Goal: Task Accomplishment & Management: Use online tool/utility

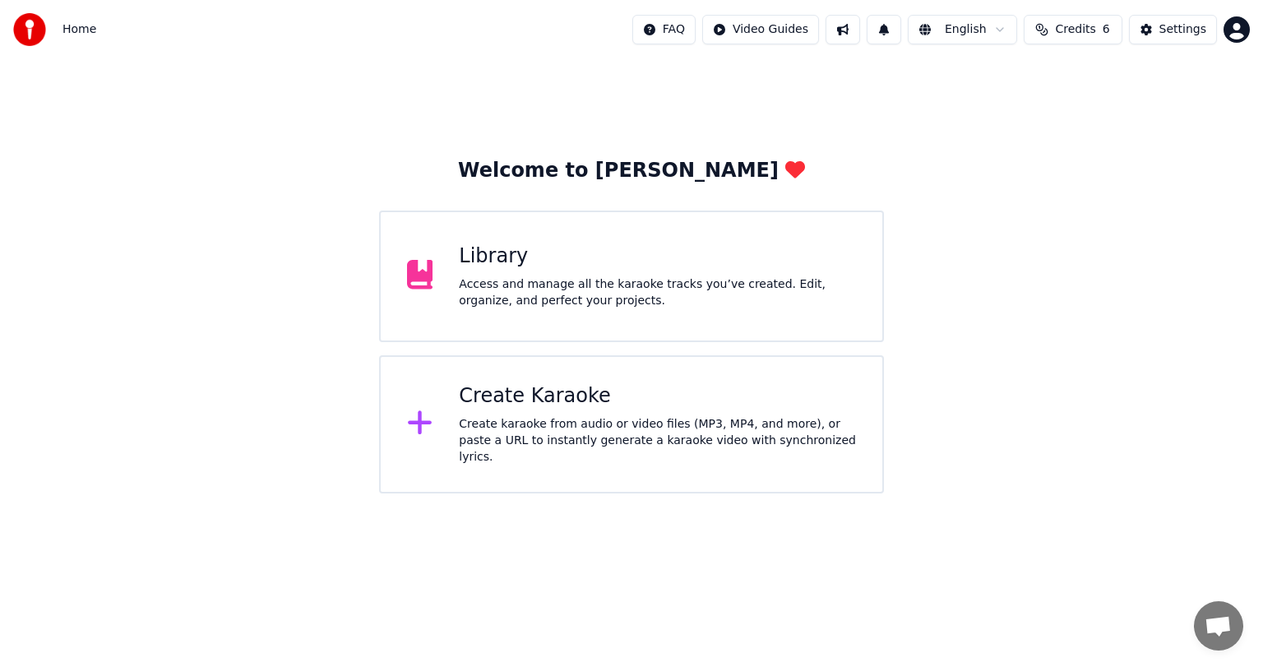
click at [592, 257] on div "Library" at bounding box center [657, 256] width 397 height 26
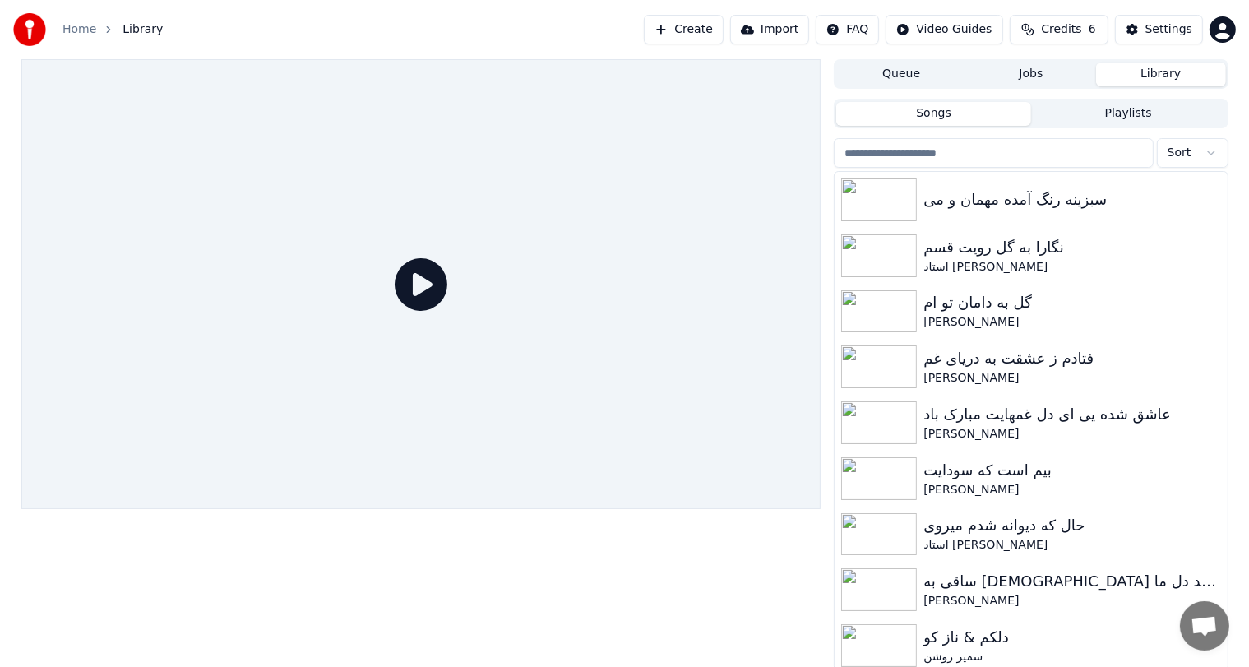
click at [714, 23] on button "Create" at bounding box center [684, 30] width 80 height 30
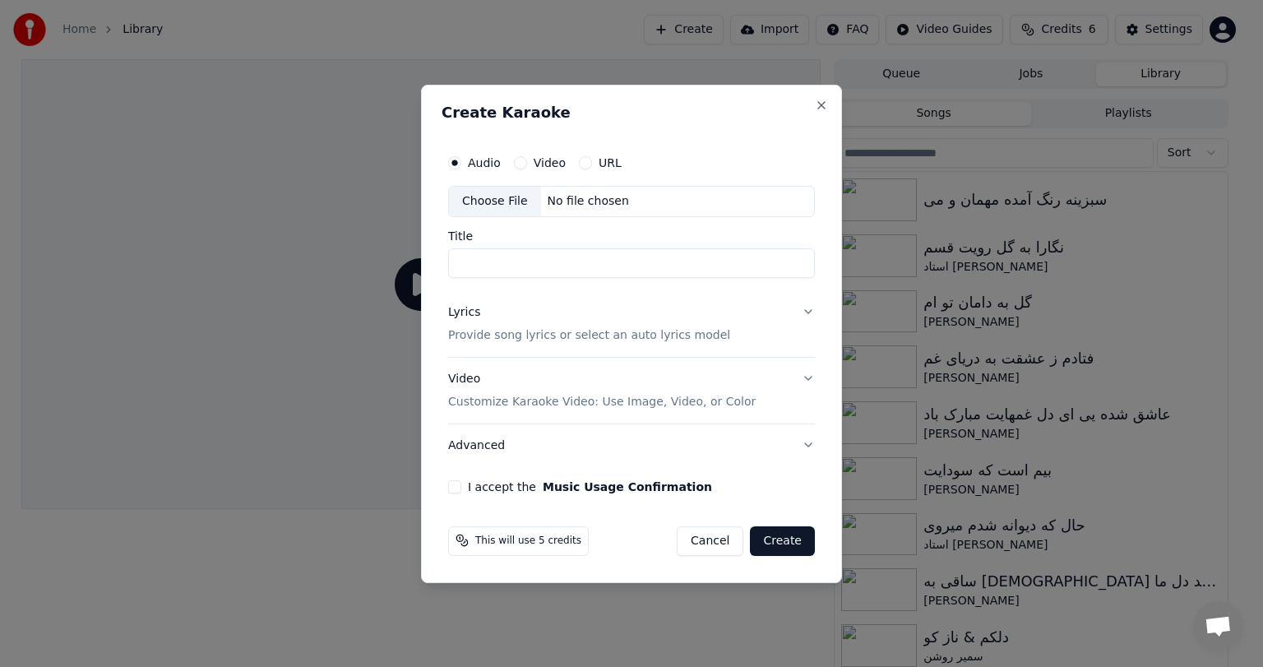
click at [555, 204] on div "No file chosen" at bounding box center [588, 201] width 95 height 16
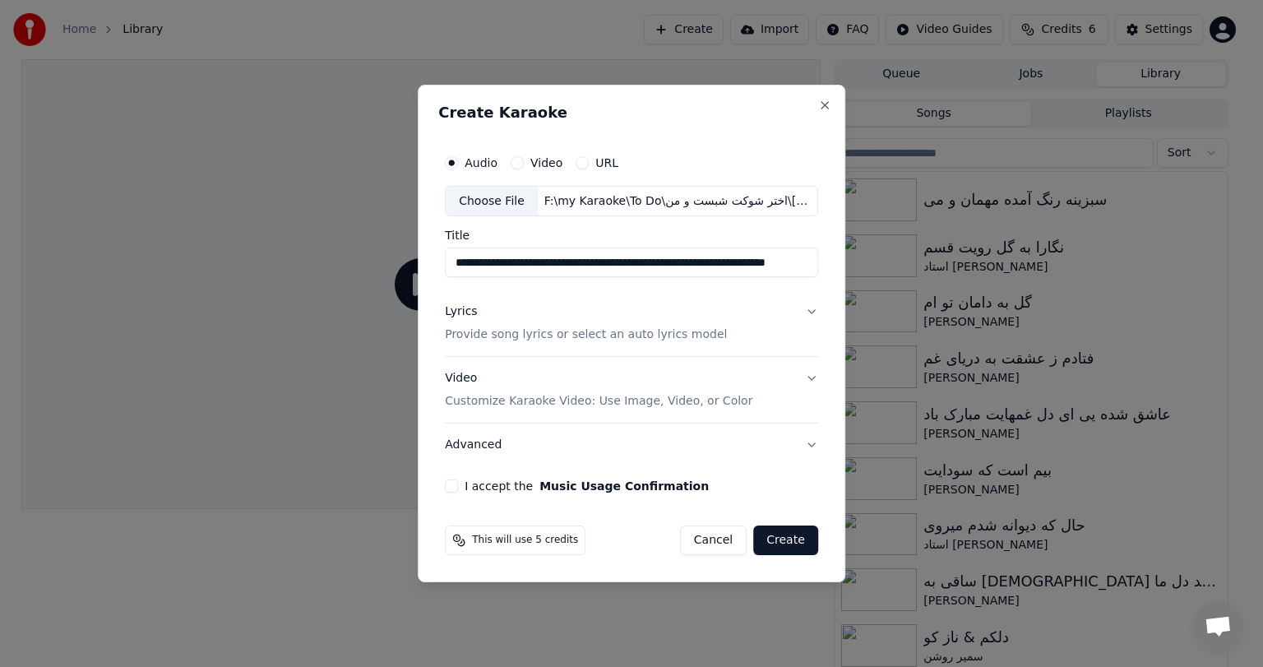
click at [617, 273] on input "**********" at bounding box center [631, 263] width 373 height 30
paste input
type input "*********"
click at [664, 324] on div "Lyrics Provide song lyrics or select an auto lyrics model" at bounding box center [586, 323] width 282 height 39
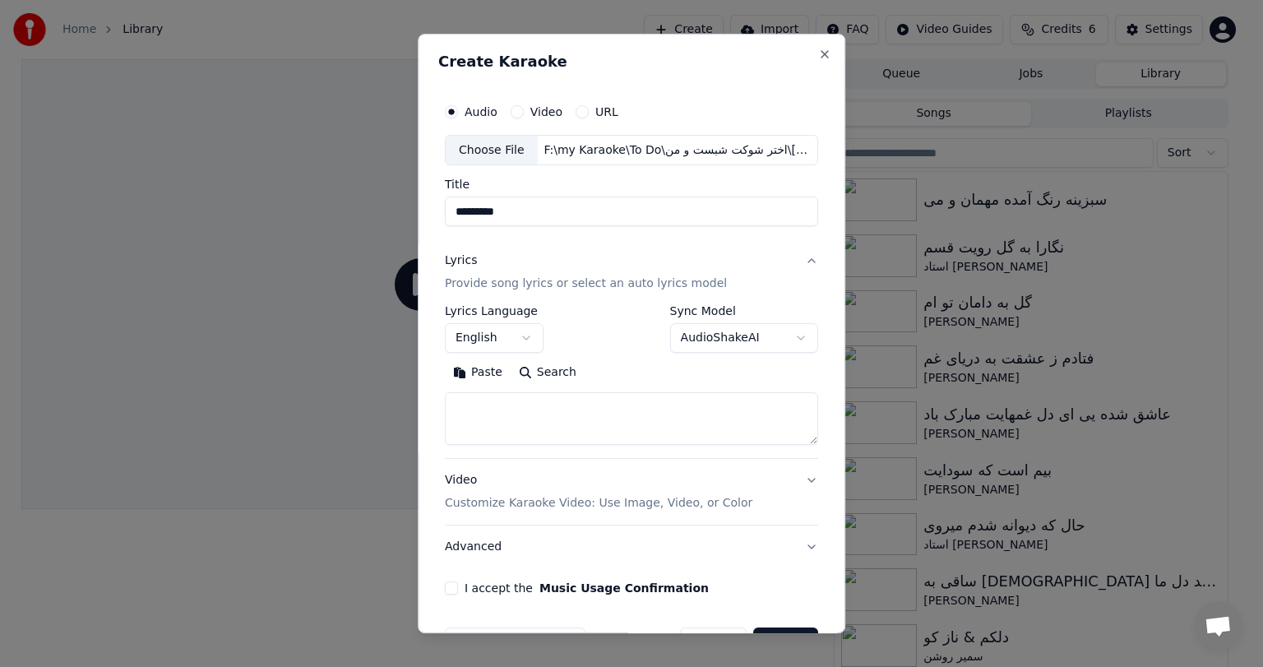
click at [510, 400] on textarea at bounding box center [631, 419] width 373 height 53
paste textarea "**********"
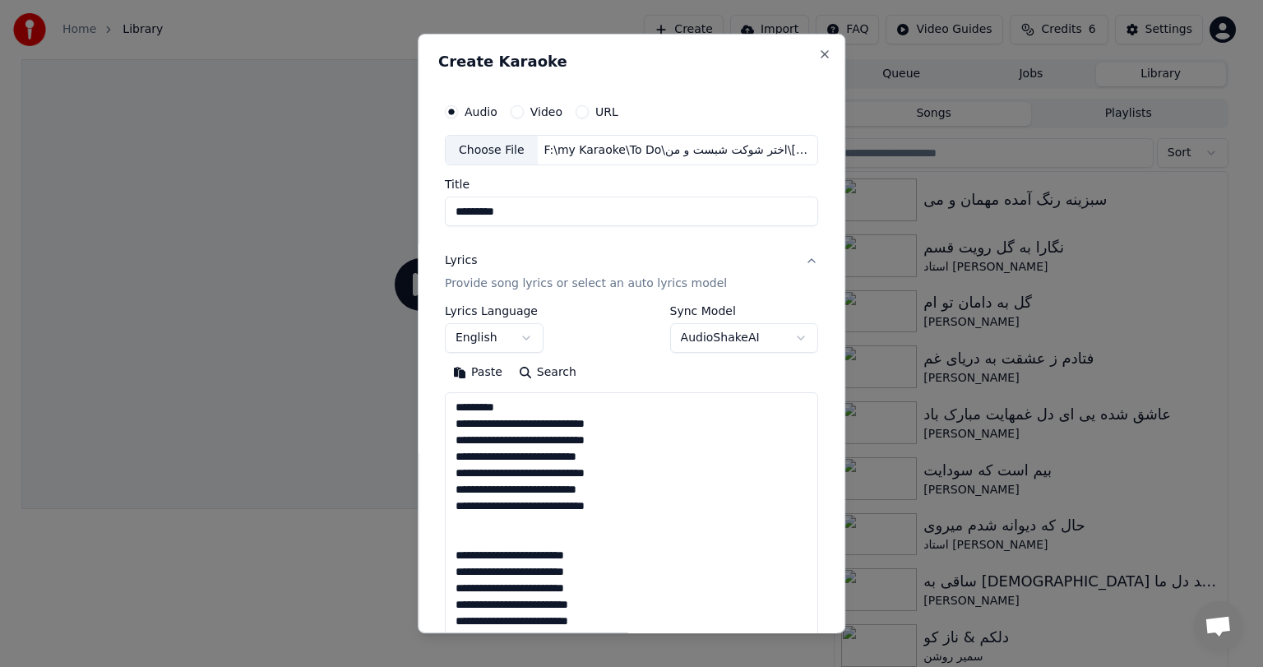
scroll to position [381, 0]
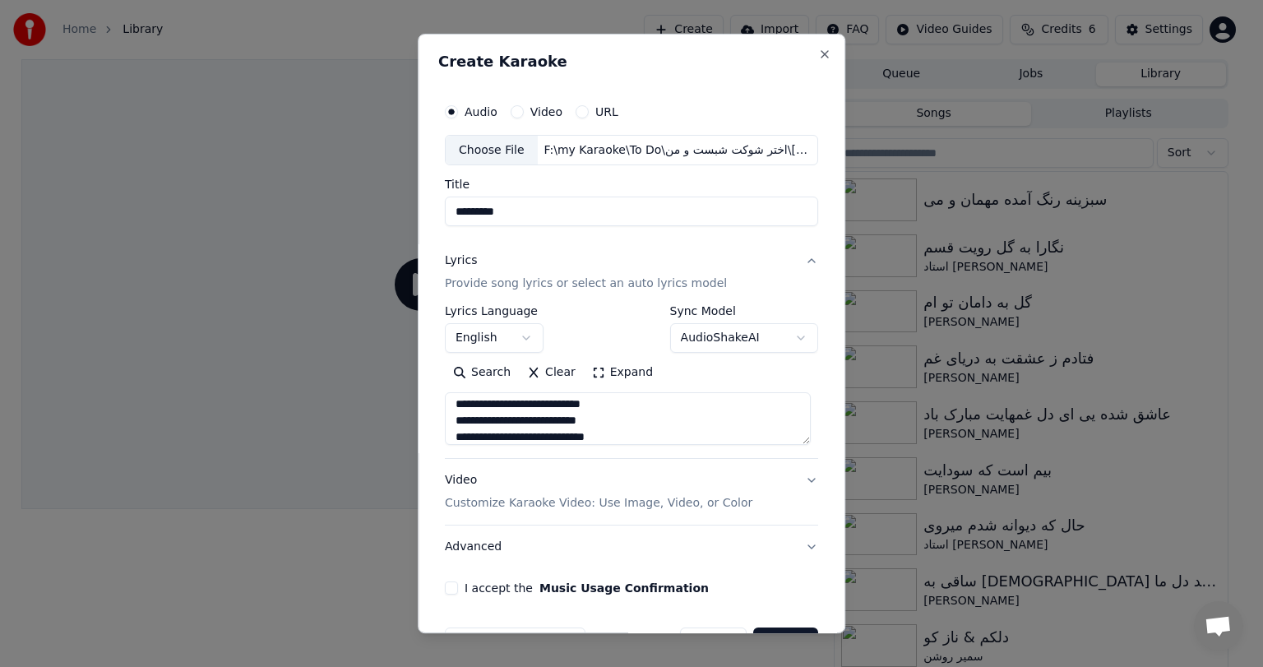
type textarea "**********"
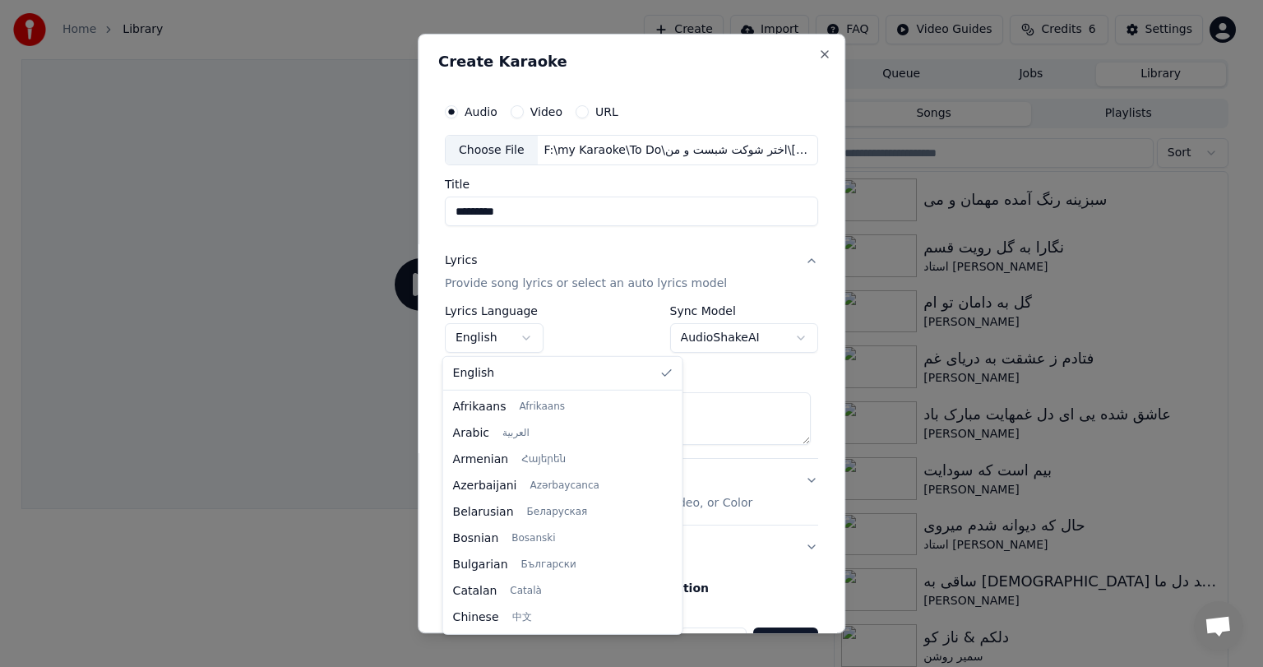
click at [501, 330] on body "Home Library Create Import FAQ Video Guides Credits 6 Settings Queue Jobs Libra…" at bounding box center [624, 333] width 1249 height 667
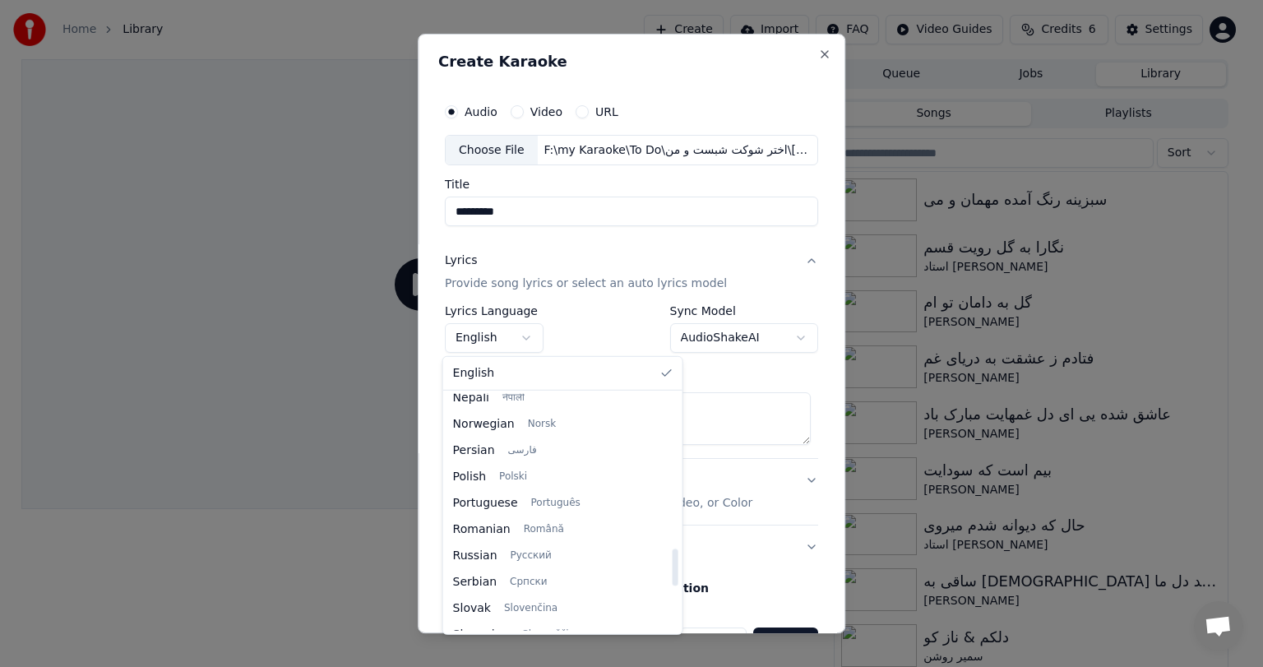
scroll to position [982, 0]
select select "**"
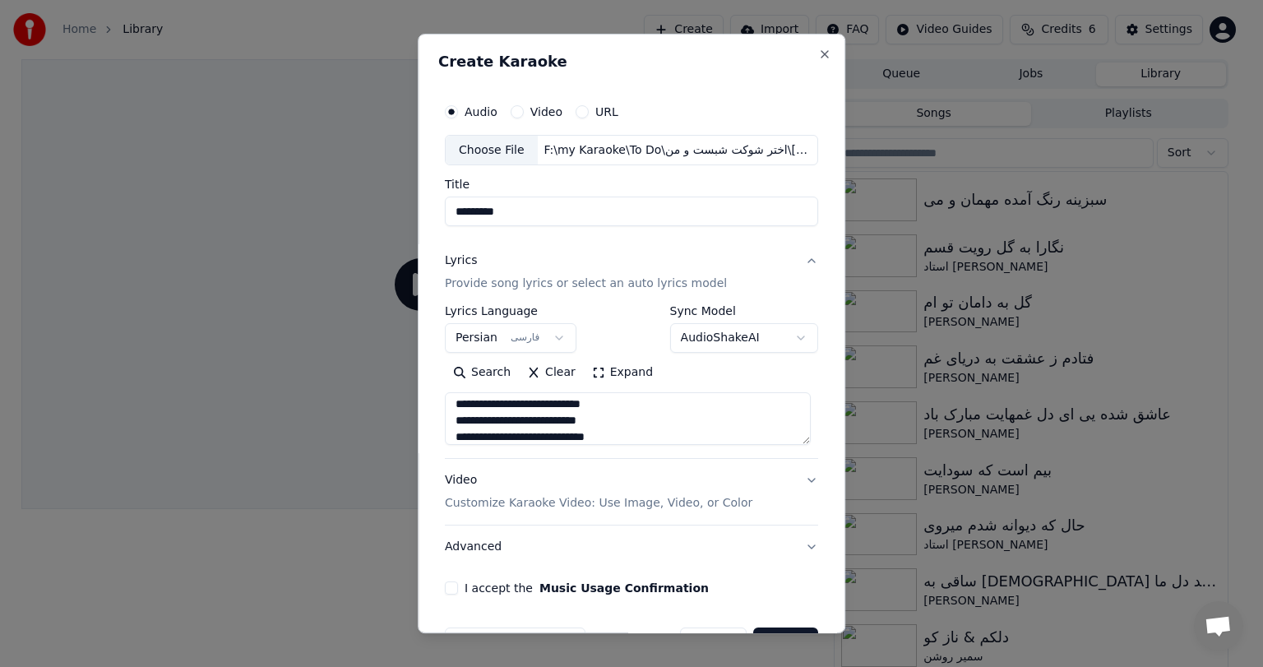
scroll to position [49, 0]
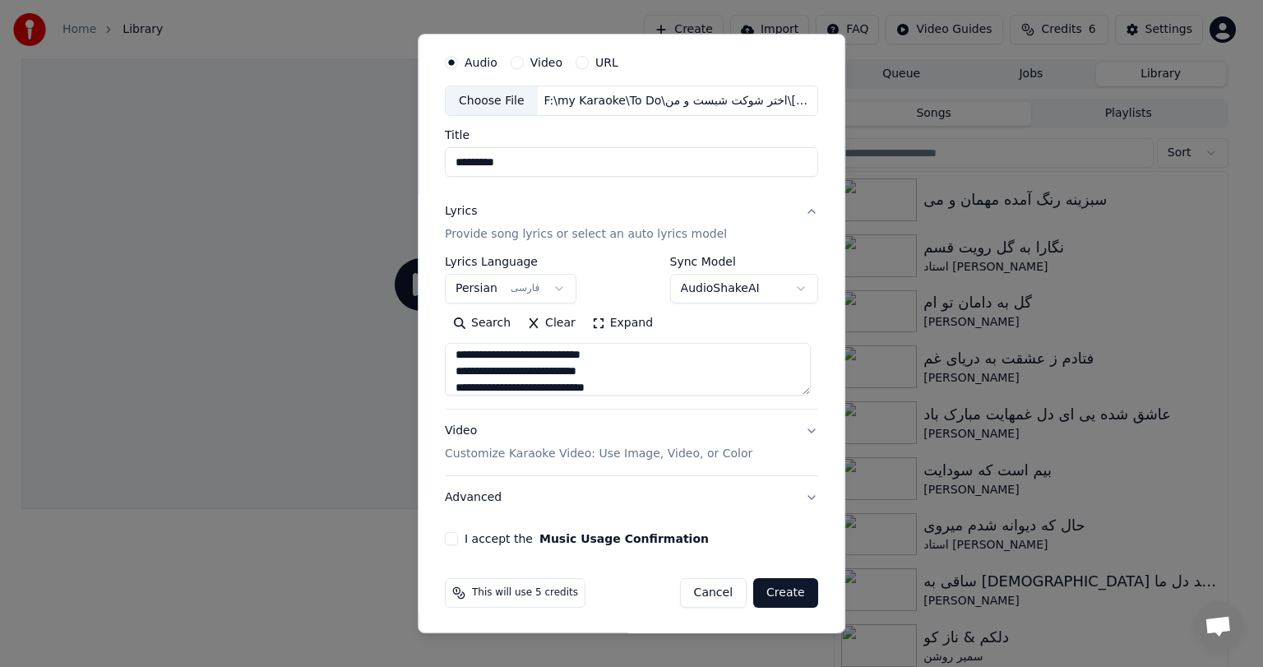
click at [746, 437] on button "Video Customize Karaoke Video: Use Image, Video, or Color" at bounding box center [631, 443] width 373 height 66
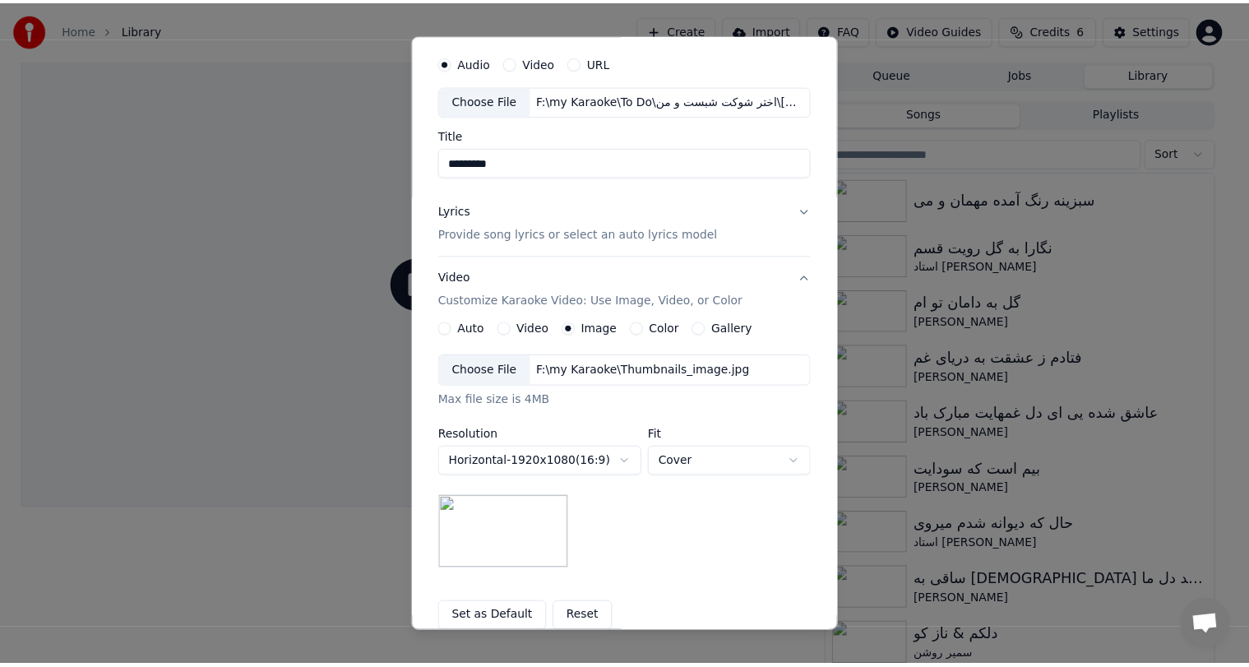
scroll to position [220, 0]
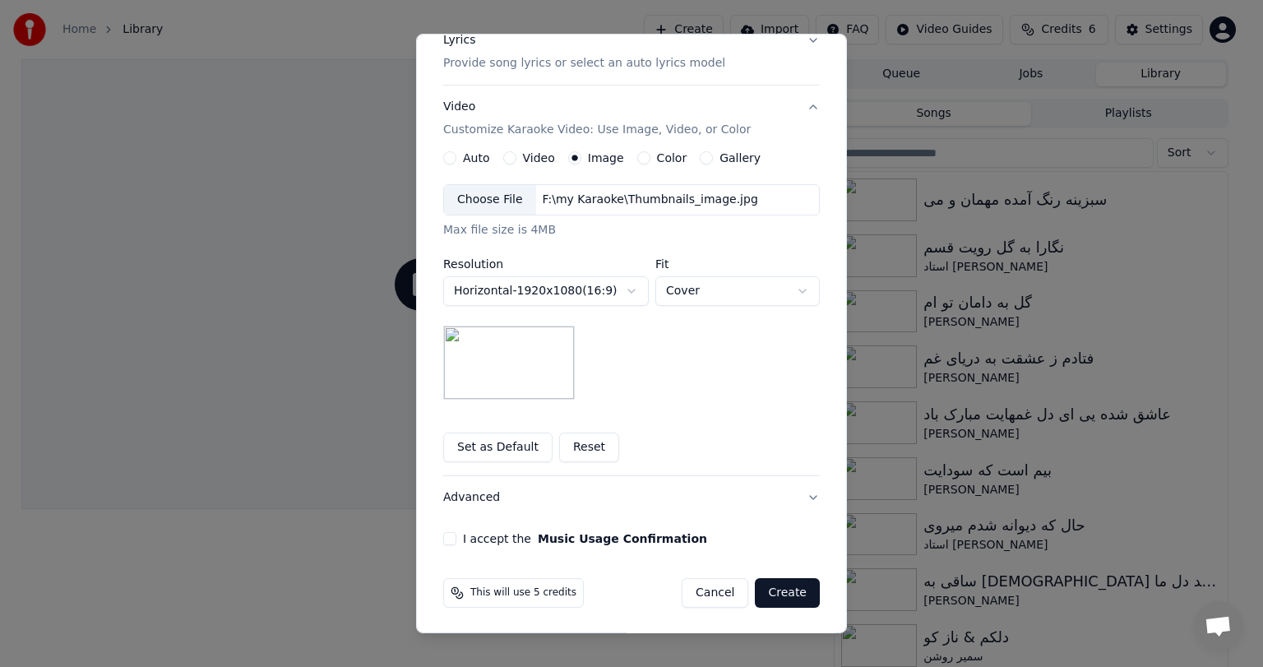
click at [443, 542] on button "I accept the Music Usage Confirmation" at bounding box center [449, 538] width 13 height 13
click at [786, 589] on button "Create" at bounding box center [787, 593] width 65 height 30
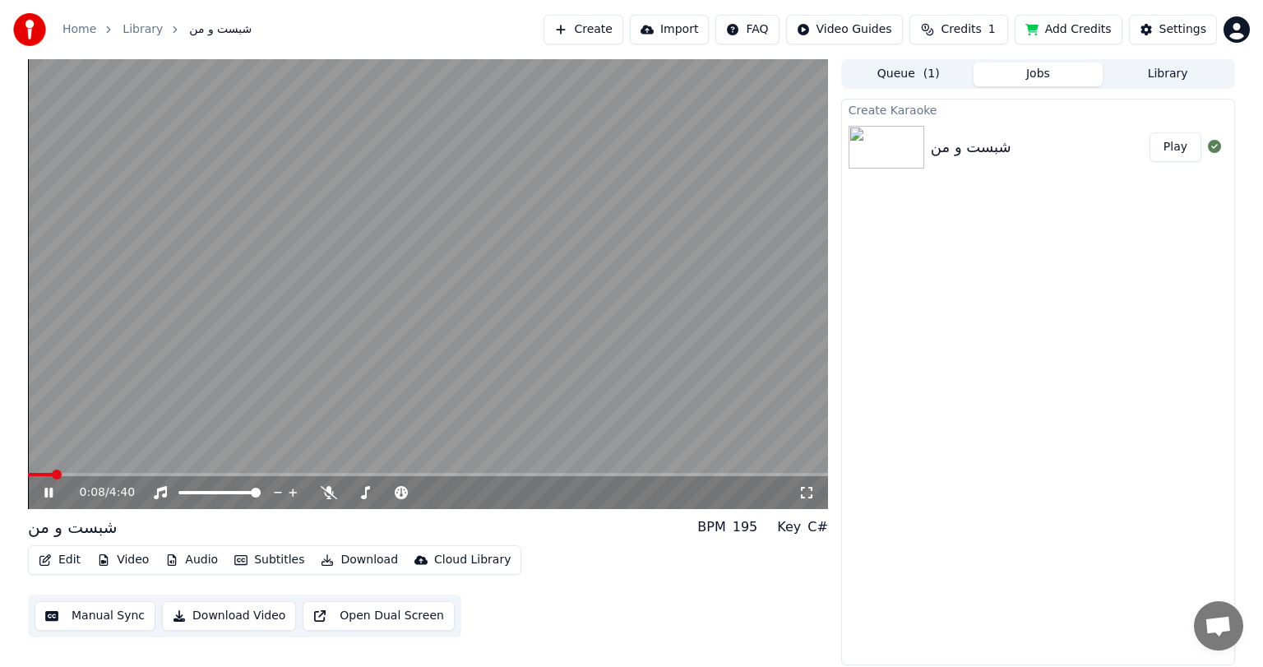
click at [608, 408] on video at bounding box center [428, 284] width 800 height 450
click at [58, 561] on button "Edit" at bounding box center [59, 559] width 55 height 23
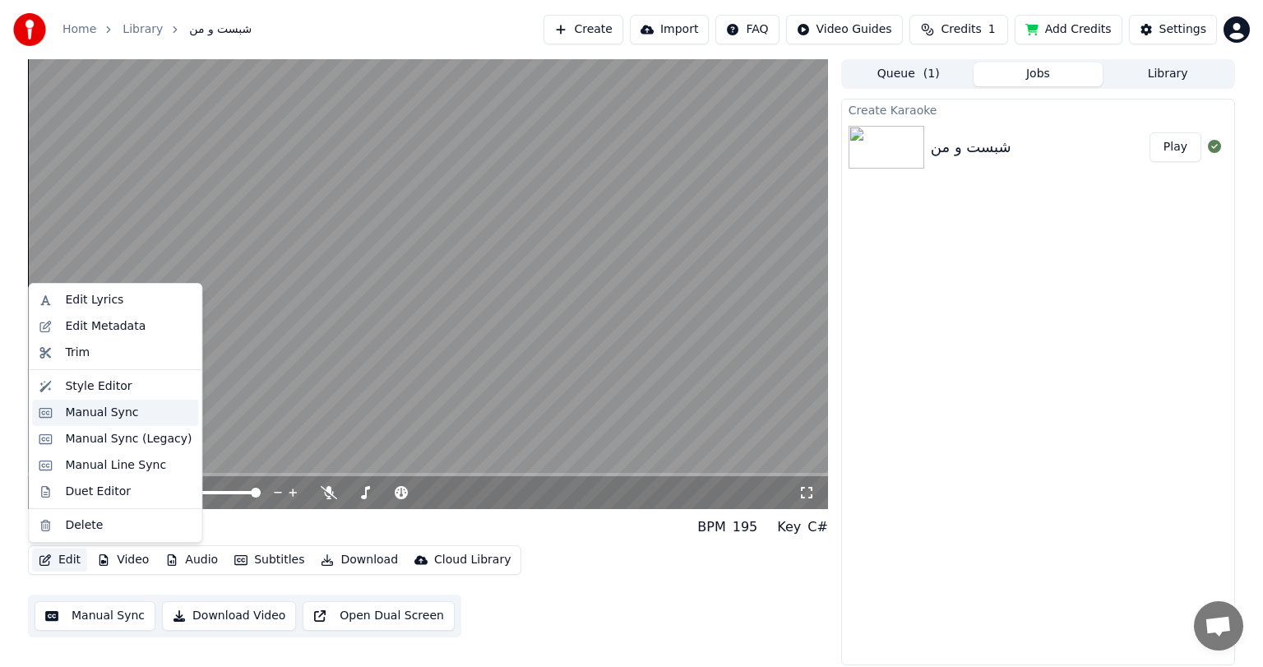
click at [93, 415] on div "Manual Sync" at bounding box center [101, 412] width 73 height 16
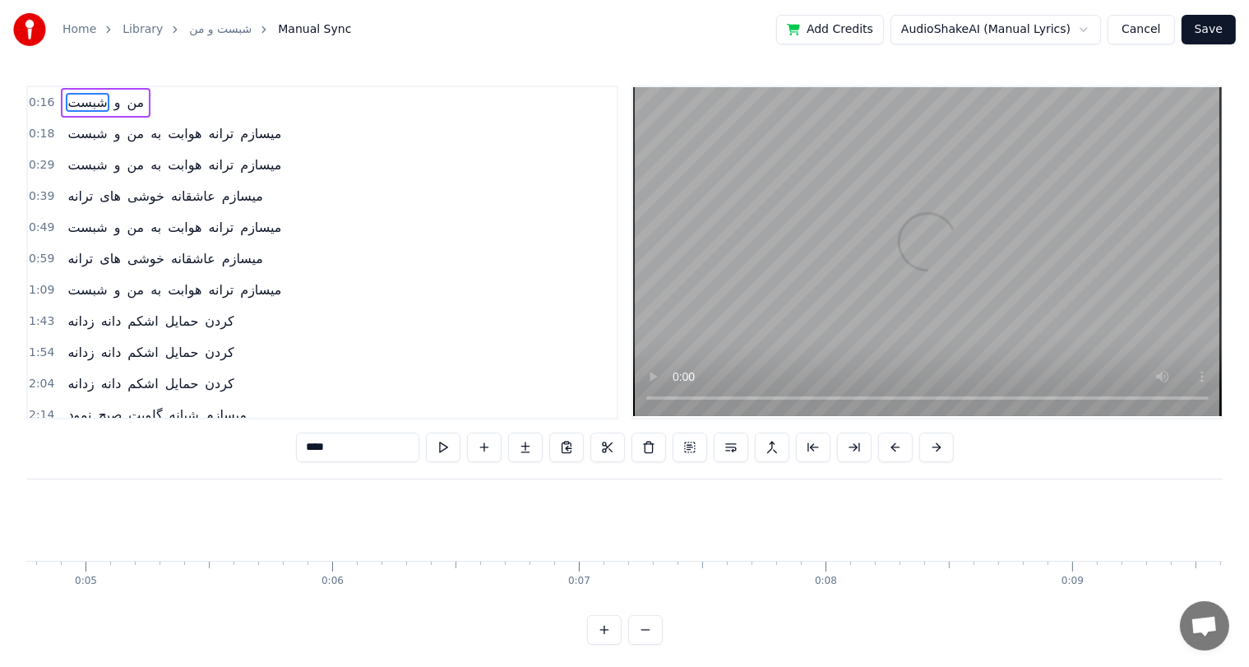
scroll to position [0, 3893]
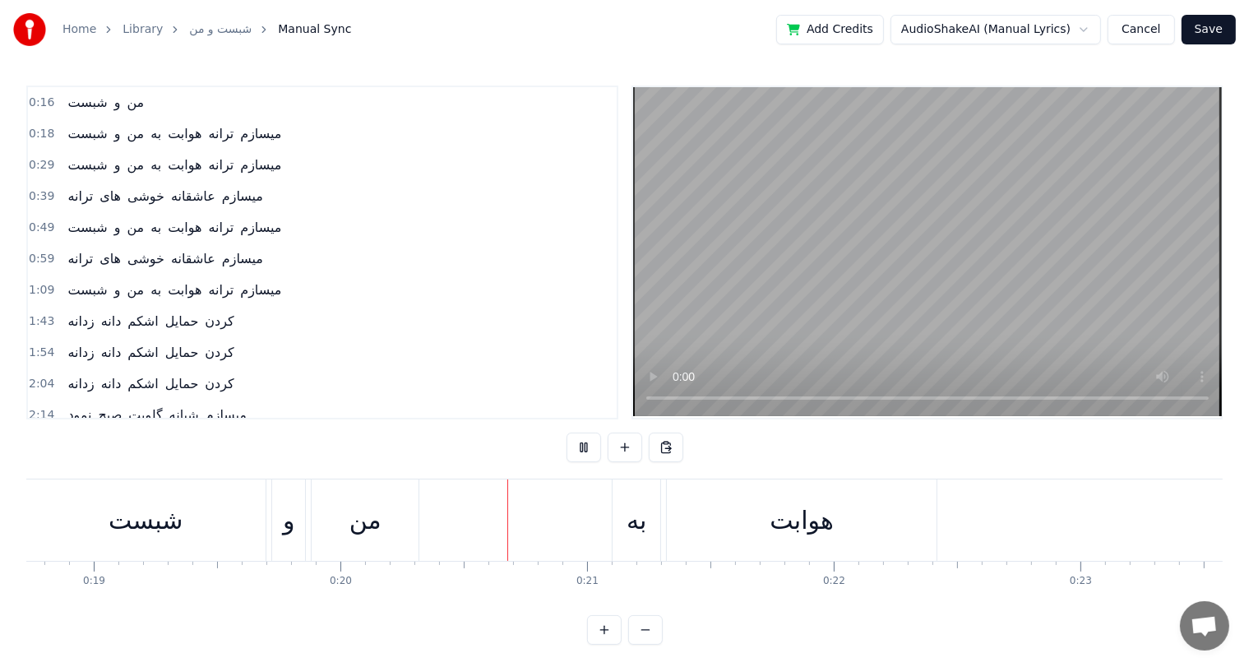
scroll to position [0, 4879]
click at [536, 532] on div "هوابت" at bounding box center [540, 519] width 63 height 37
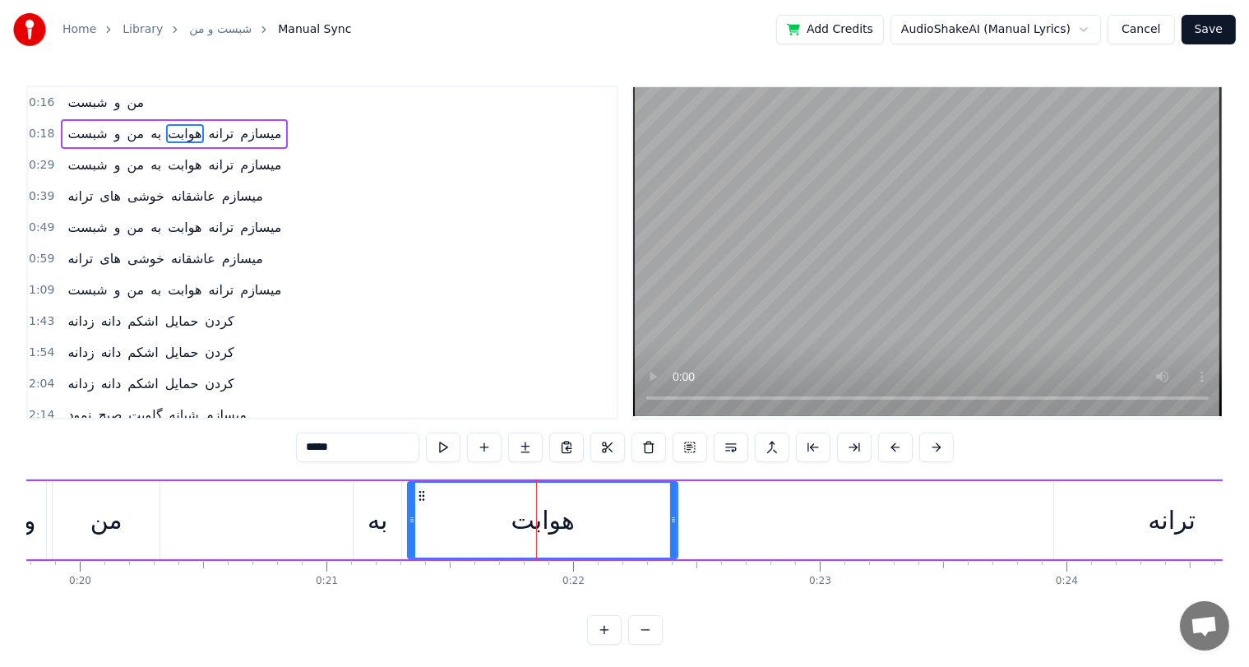
click at [318, 451] on input "*****" at bounding box center [357, 447] width 123 height 30
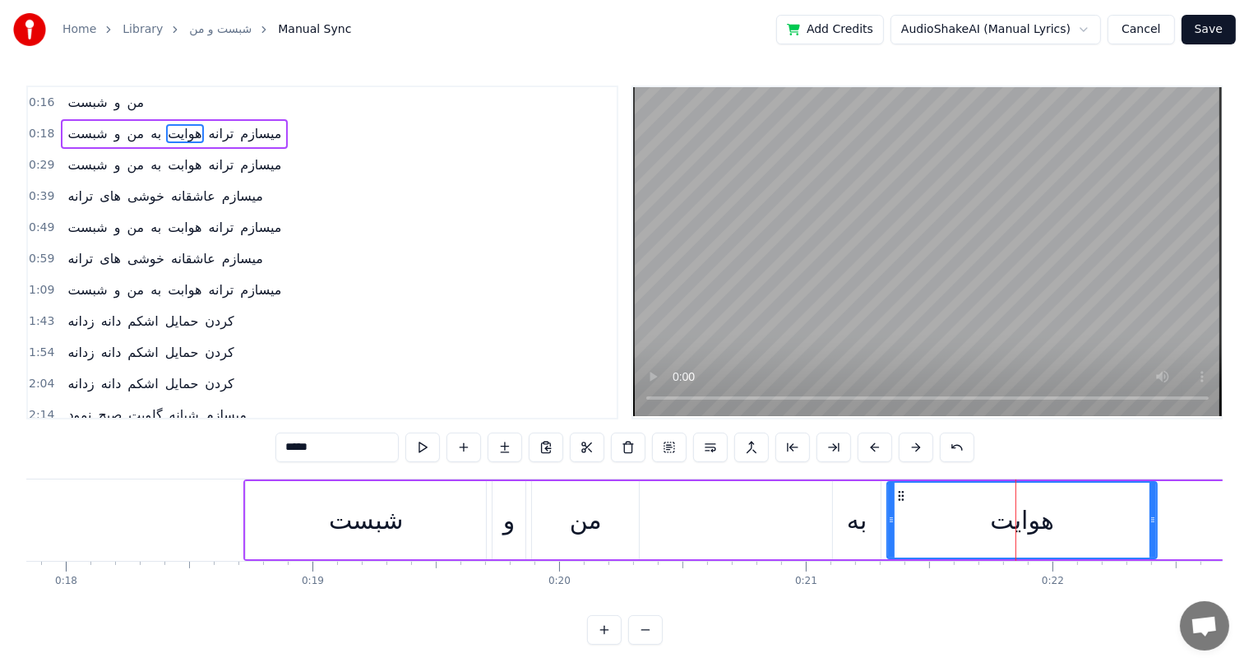
scroll to position [0, 4391]
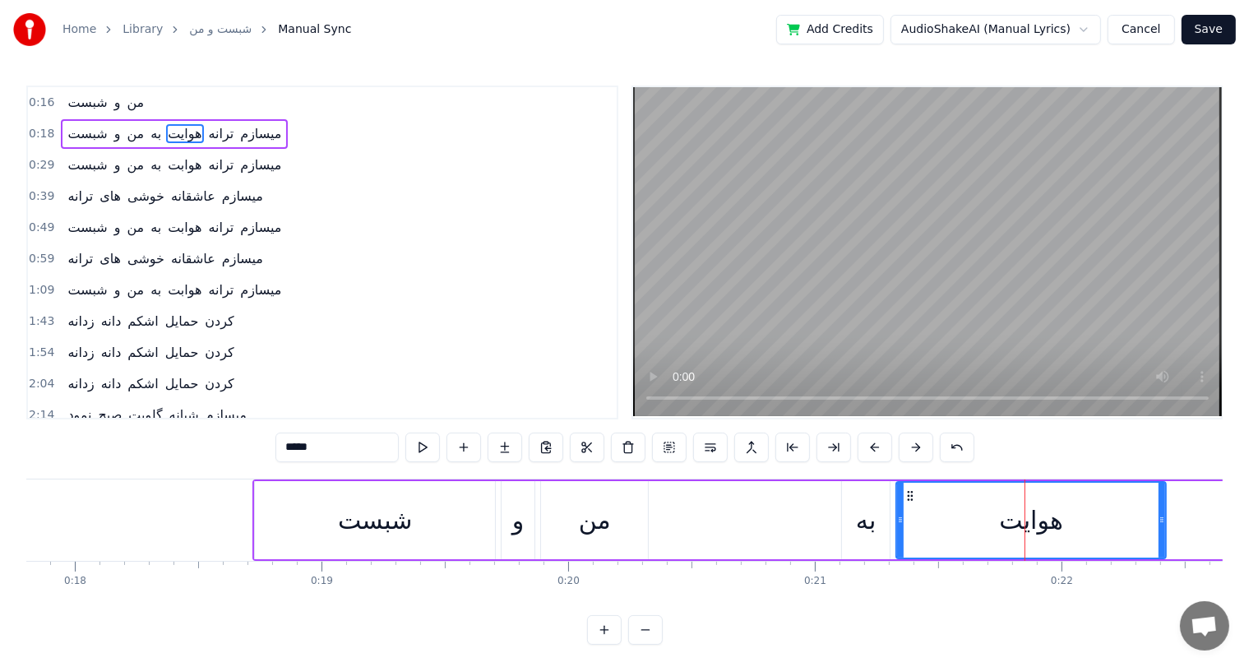
type input "*****"
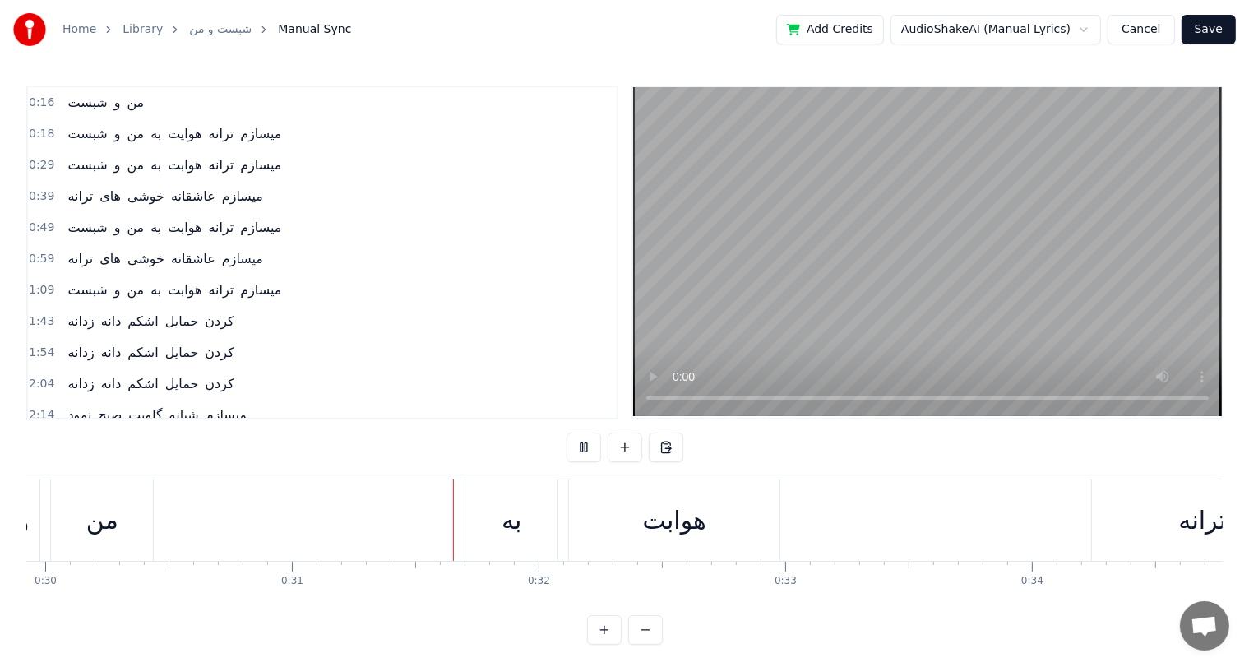
scroll to position [0, 7576]
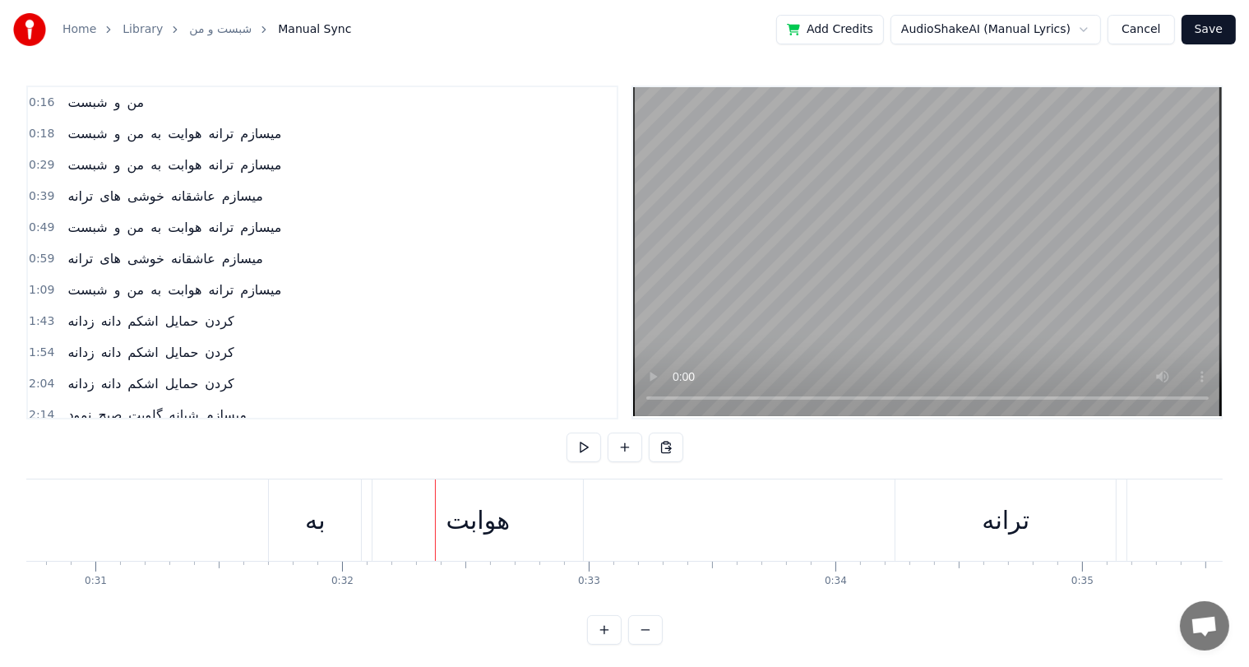
click at [483, 523] on div "هوابت" at bounding box center [477, 519] width 63 height 37
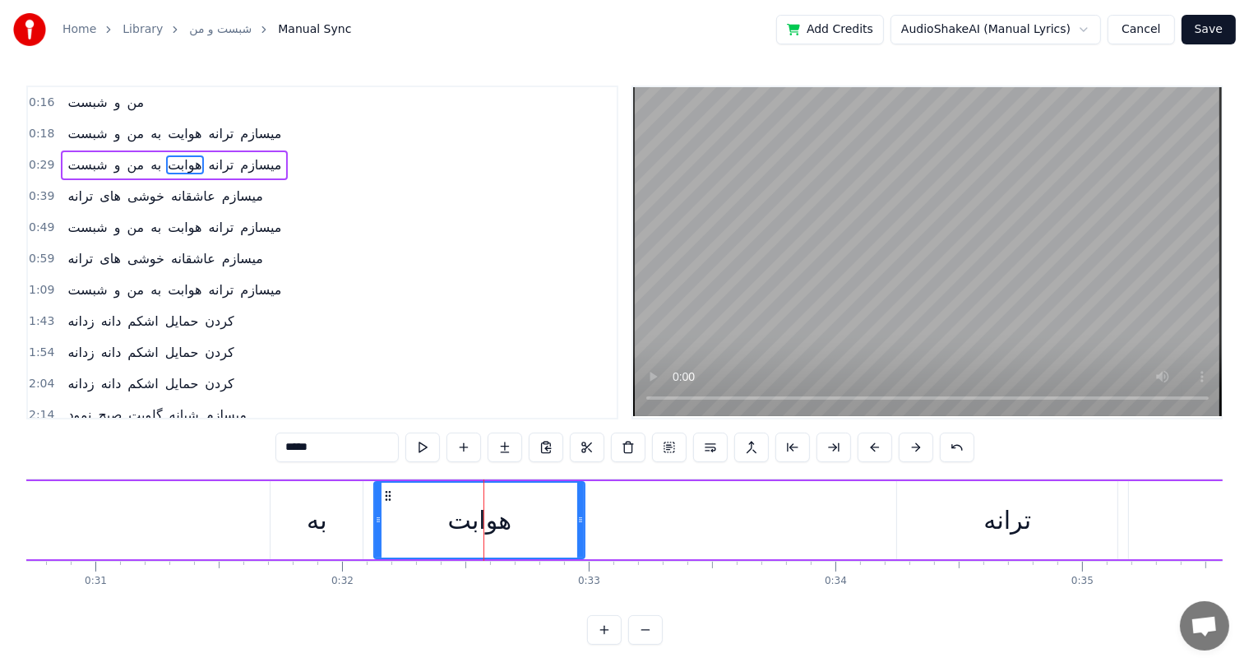
click at [303, 450] on input "*****" at bounding box center [336, 447] width 123 height 30
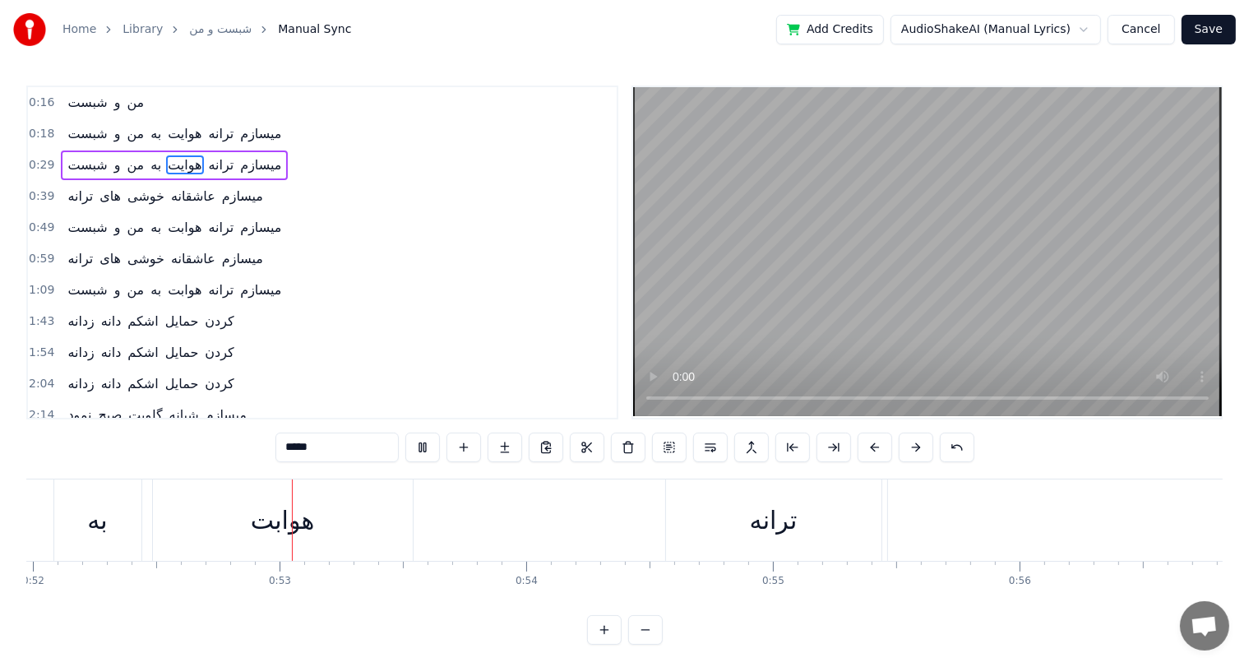
scroll to position [0, 12849]
click at [241, 543] on div "هوابت" at bounding box center [252, 519] width 260 height 81
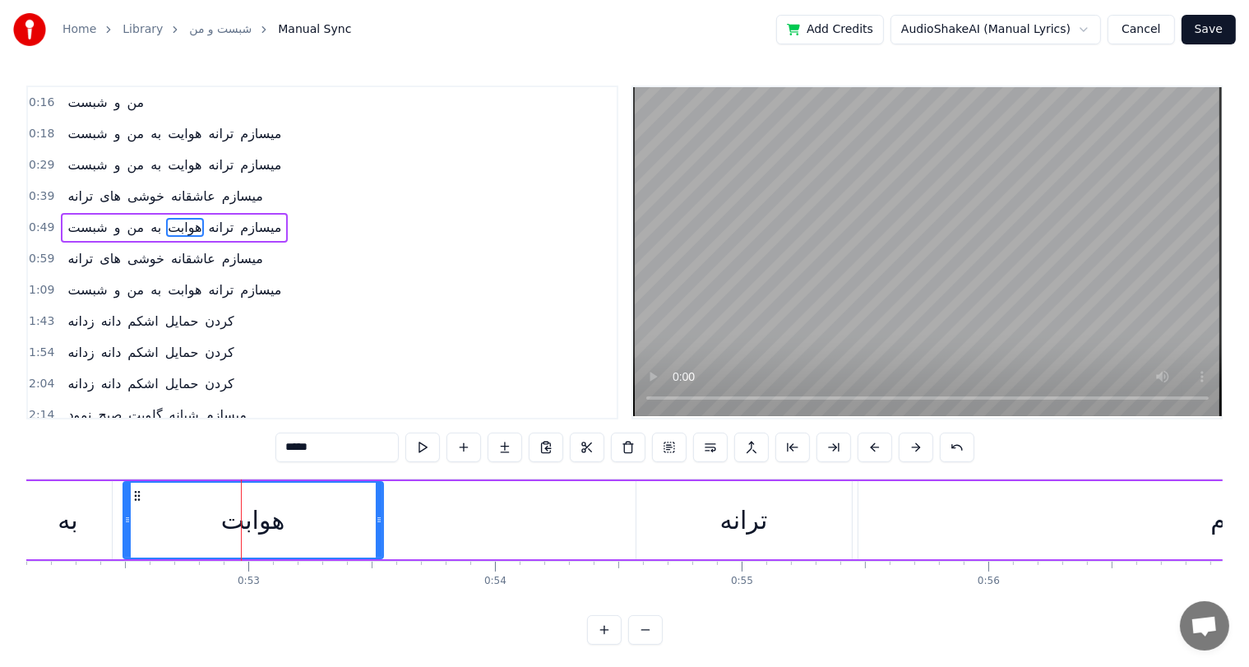
click at [296, 455] on input "*****" at bounding box center [336, 447] width 123 height 30
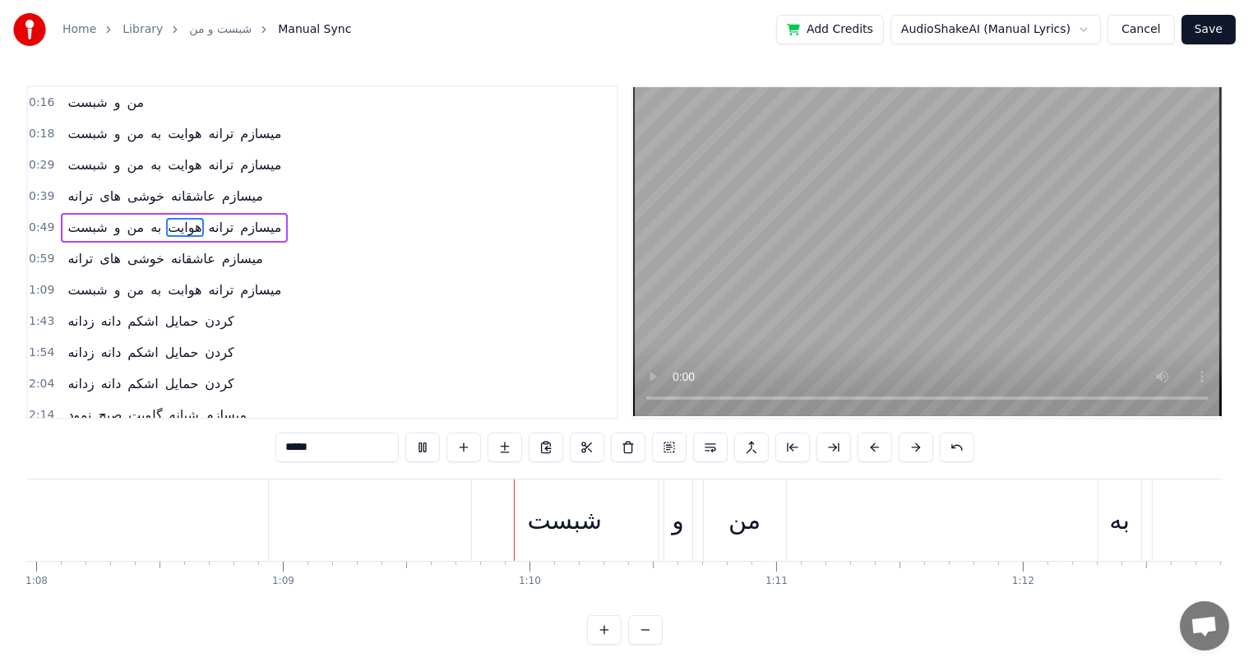
scroll to position [0, 17027]
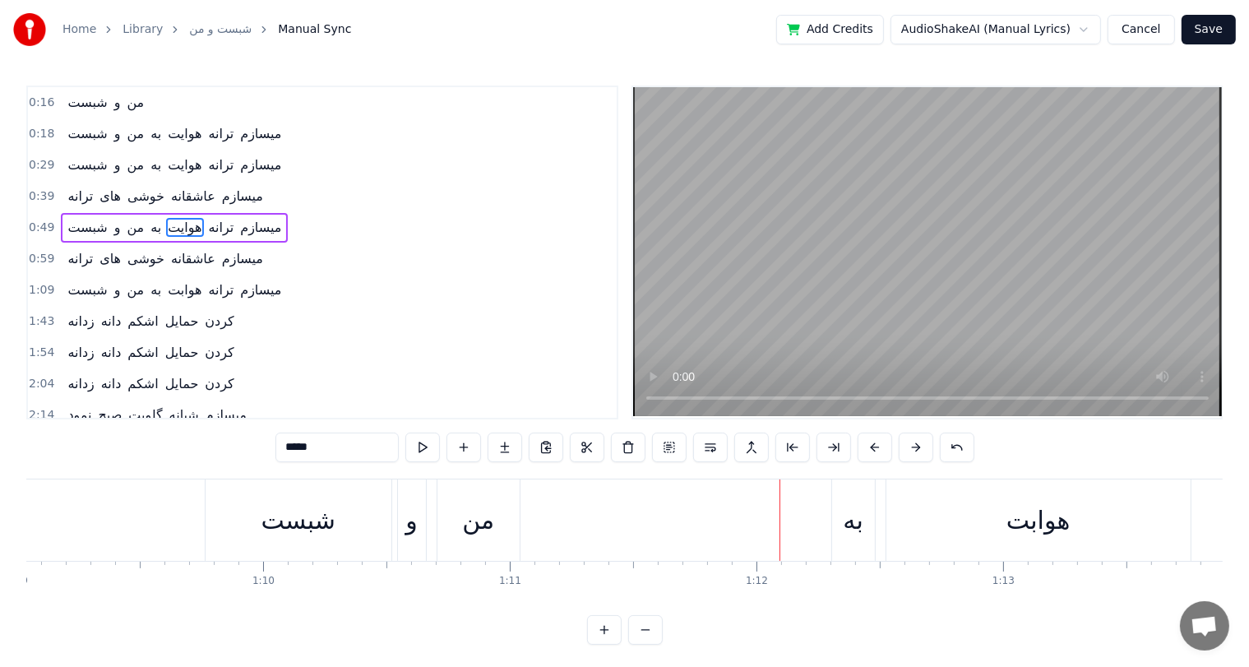
click at [1027, 518] on div "هوابت" at bounding box center [1037, 519] width 63 height 37
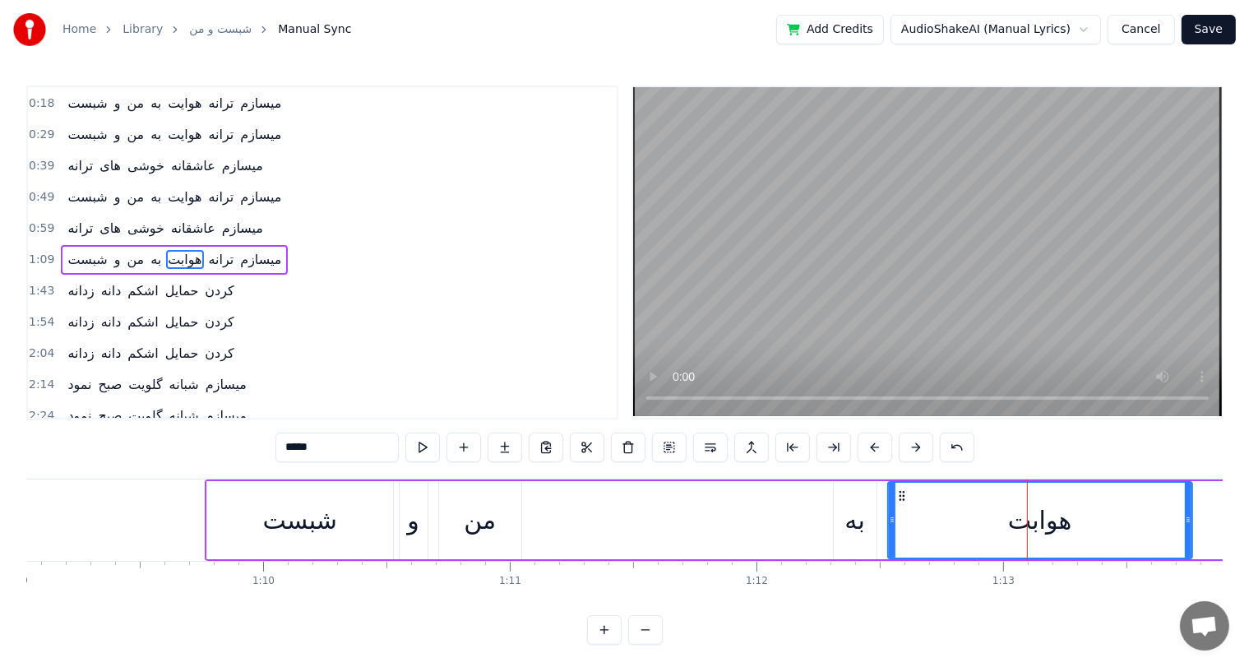
click at [303, 447] on input "*****" at bounding box center [336, 447] width 123 height 30
type input "*****"
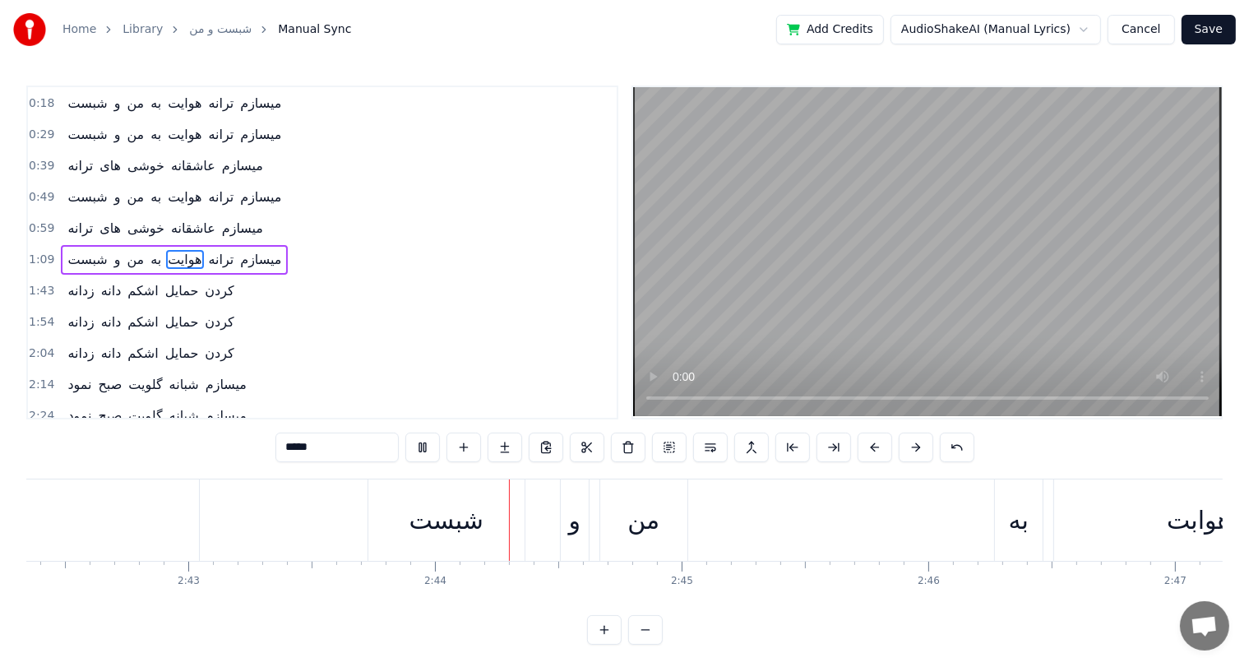
scroll to position [0, 40304]
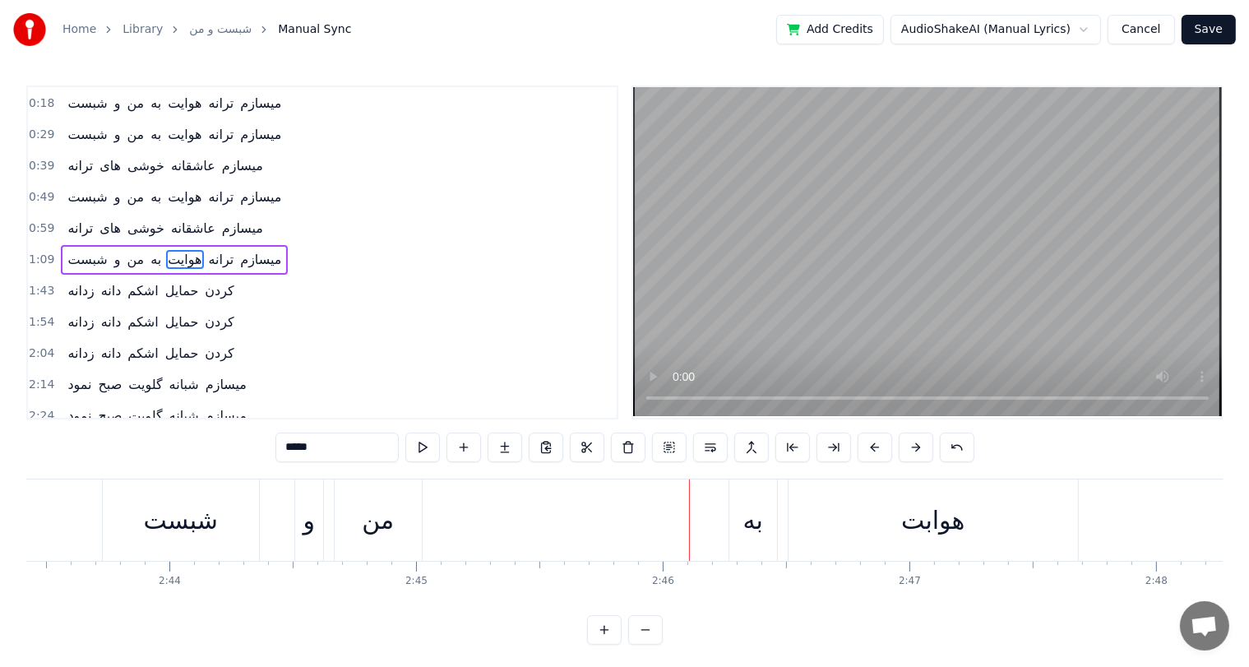
click at [927, 525] on div "هوابت" at bounding box center [932, 519] width 63 height 37
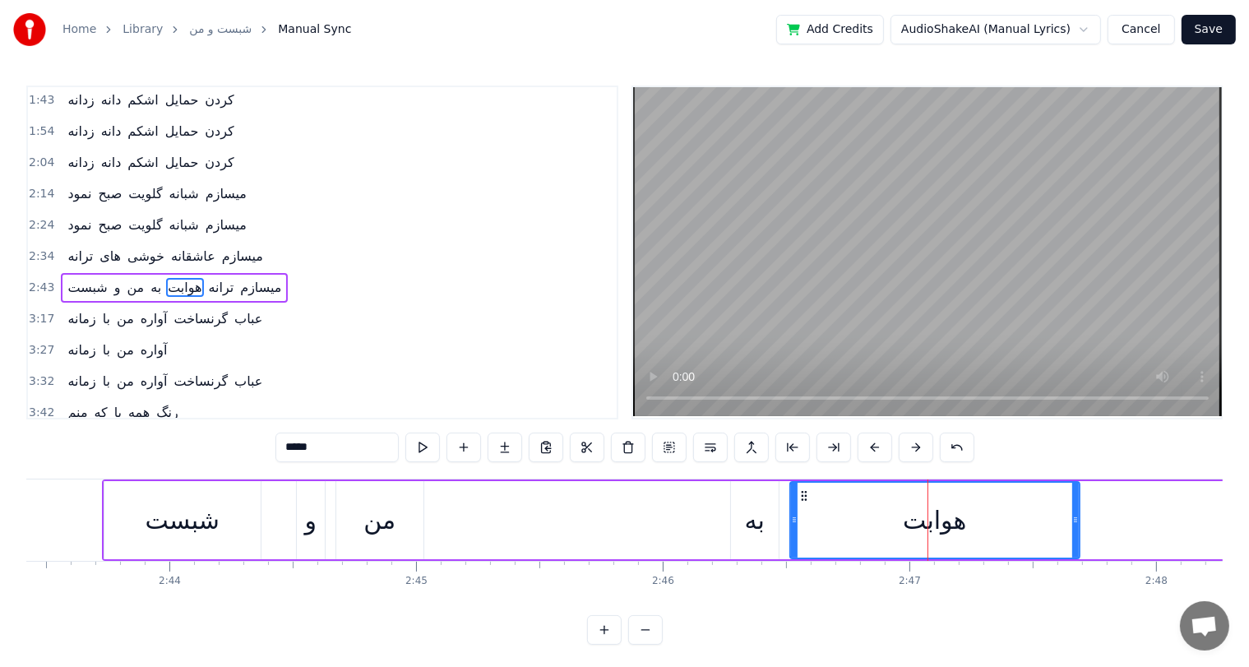
scroll to position [243, 0]
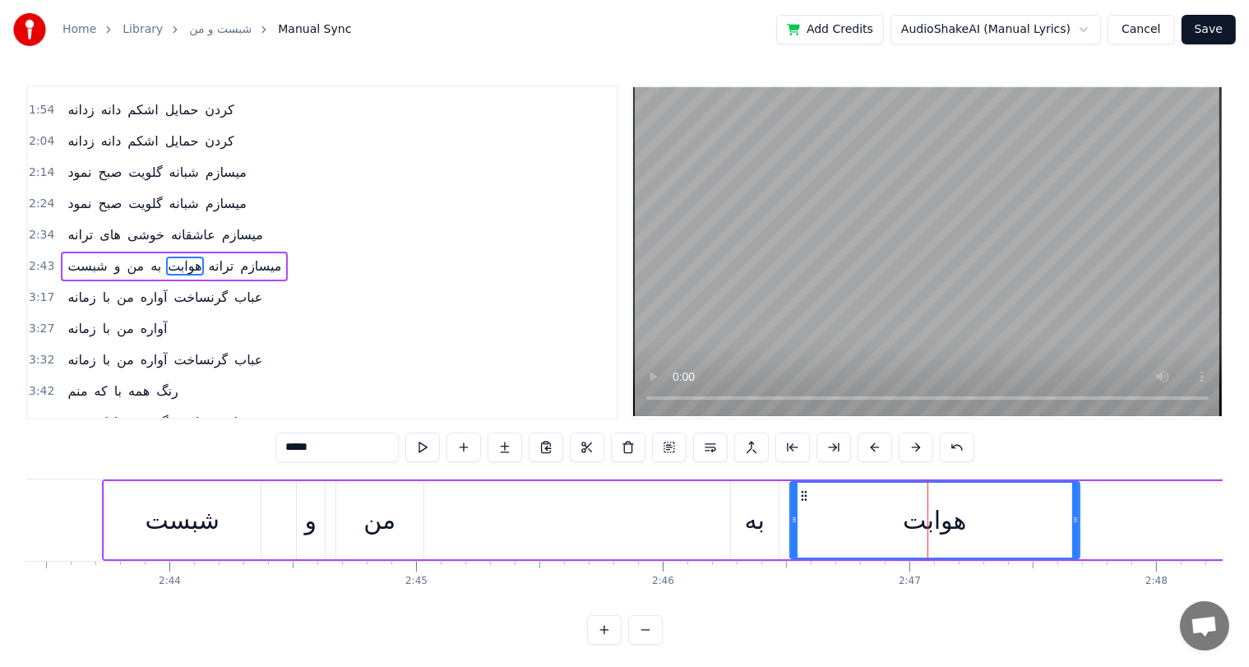
click at [301, 445] on input "*****" at bounding box center [336, 447] width 123 height 30
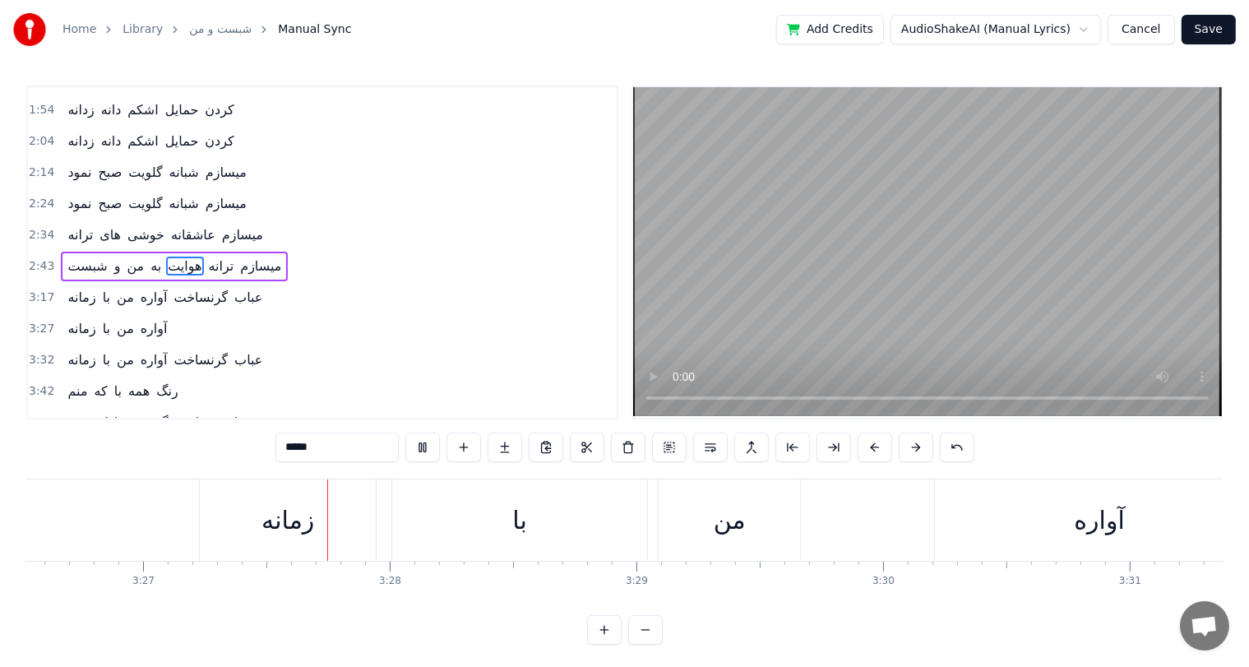
scroll to position [0, 50982]
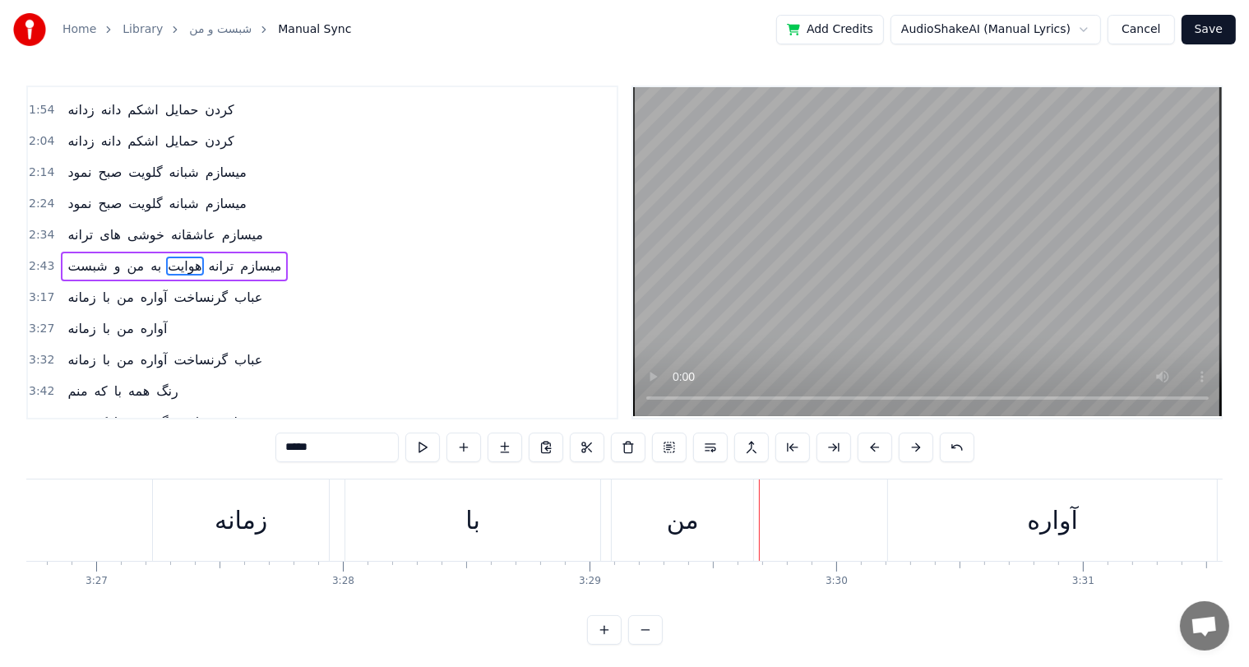
click at [668, 544] on div "من" at bounding box center [682, 519] width 141 height 81
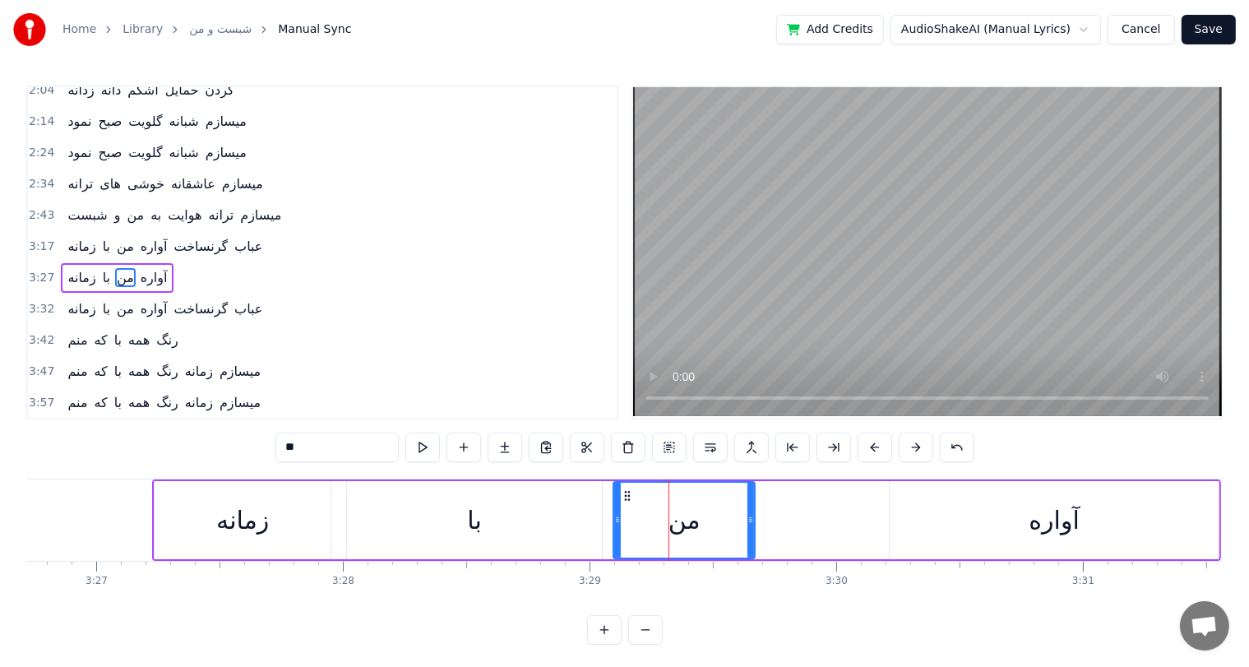
scroll to position [303, 0]
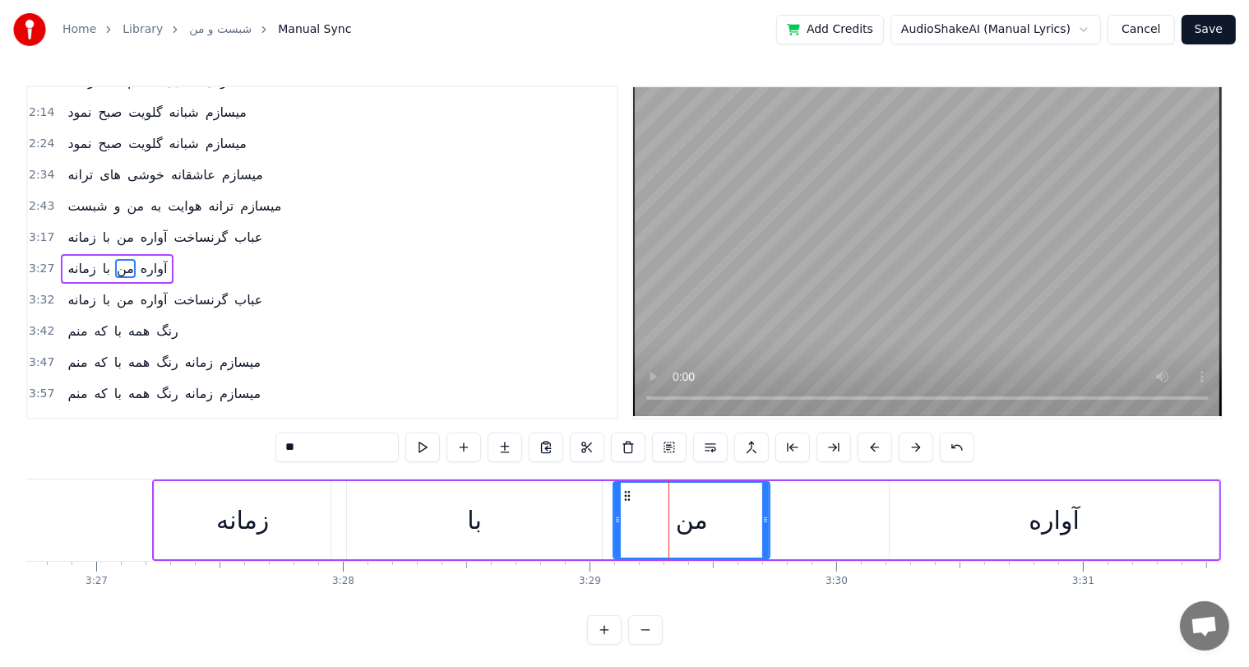
drag, startPoint x: 751, startPoint y: 515, endPoint x: 765, endPoint y: 520, distance: 15.4
click at [765, 520] on icon at bounding box center [765, 519] width 7 height 13
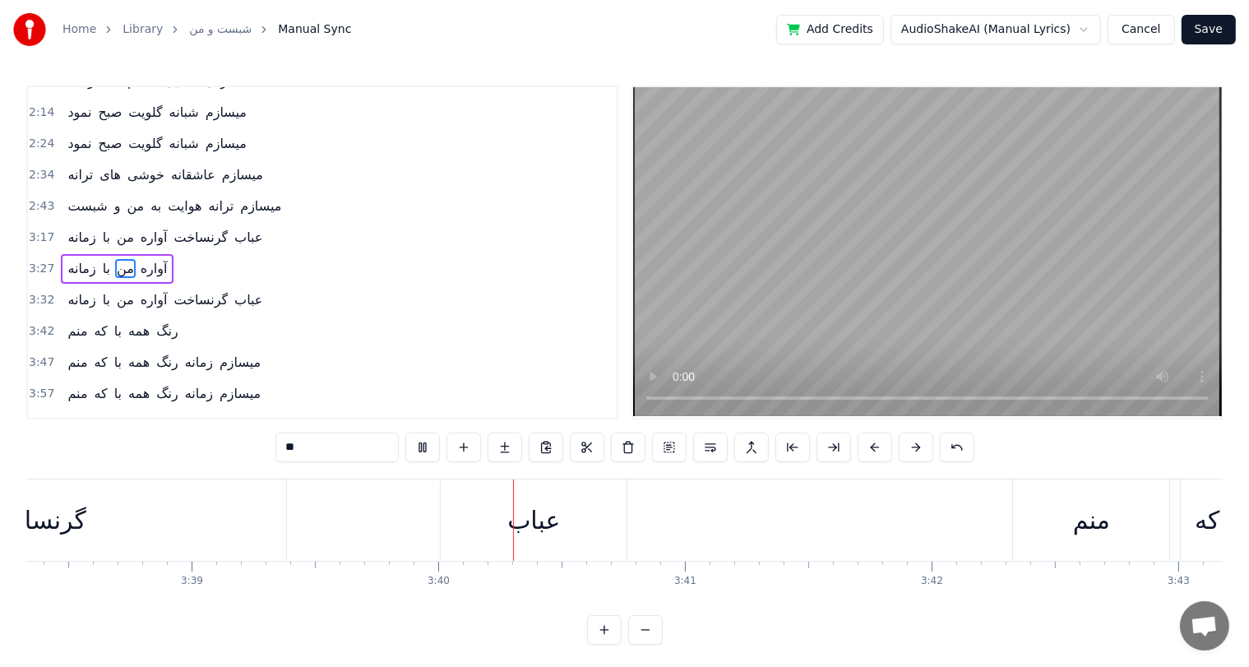
scroll to position [0, 54115]
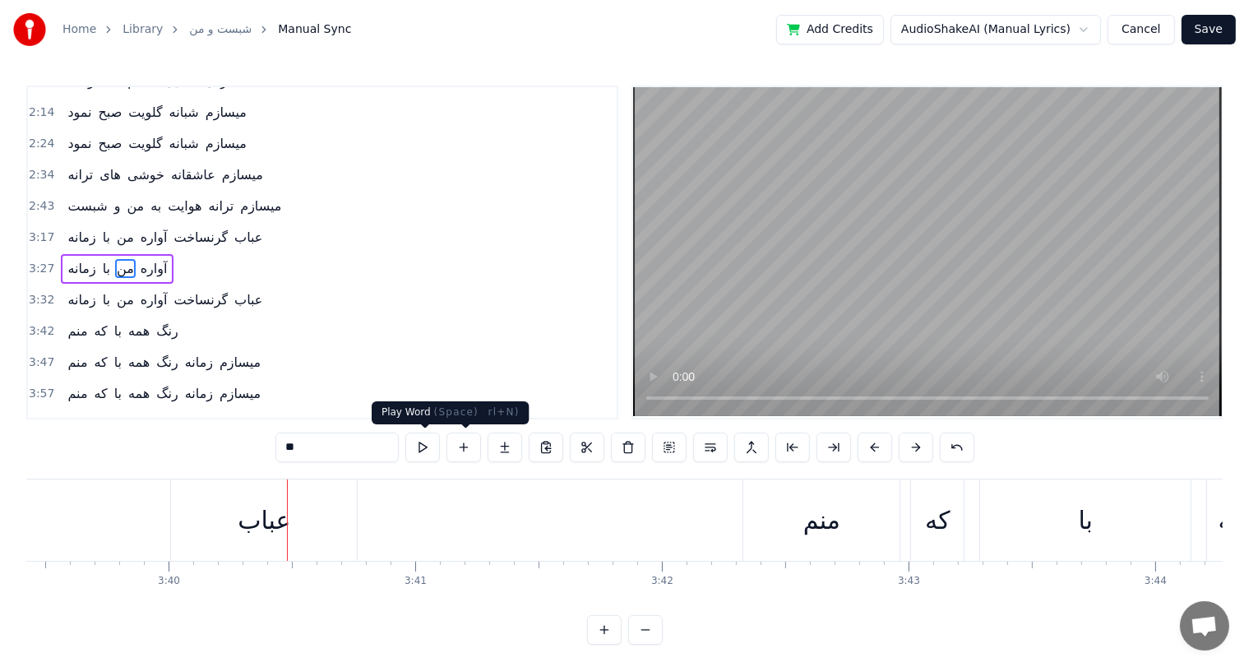
click at [326, 474] on div "0:16 شبست و من 0:18 شبست و من به هوایت ترانه میسازم 0:29 شبست و من به هوایت ترا…" at bounding box center [624, 364] width 1196 height 559
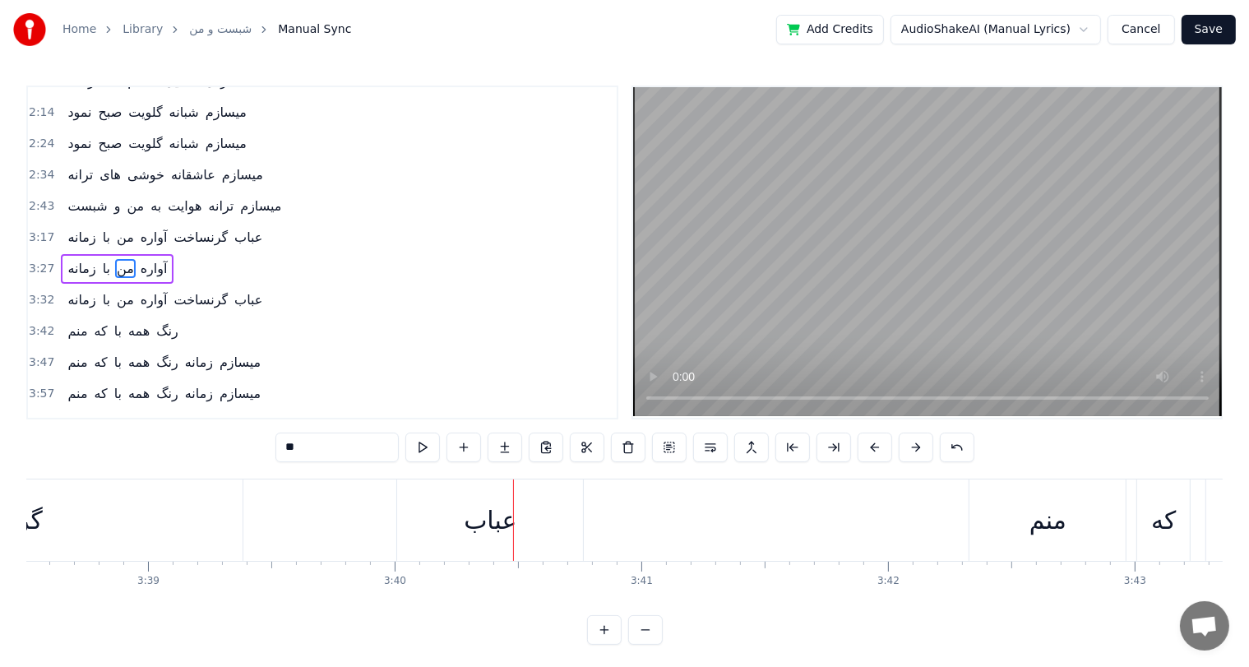
scroll to position [0, 53889]
click at [474, 526] on div "عباب" at bounding box center [490, 519] width 53 height 37
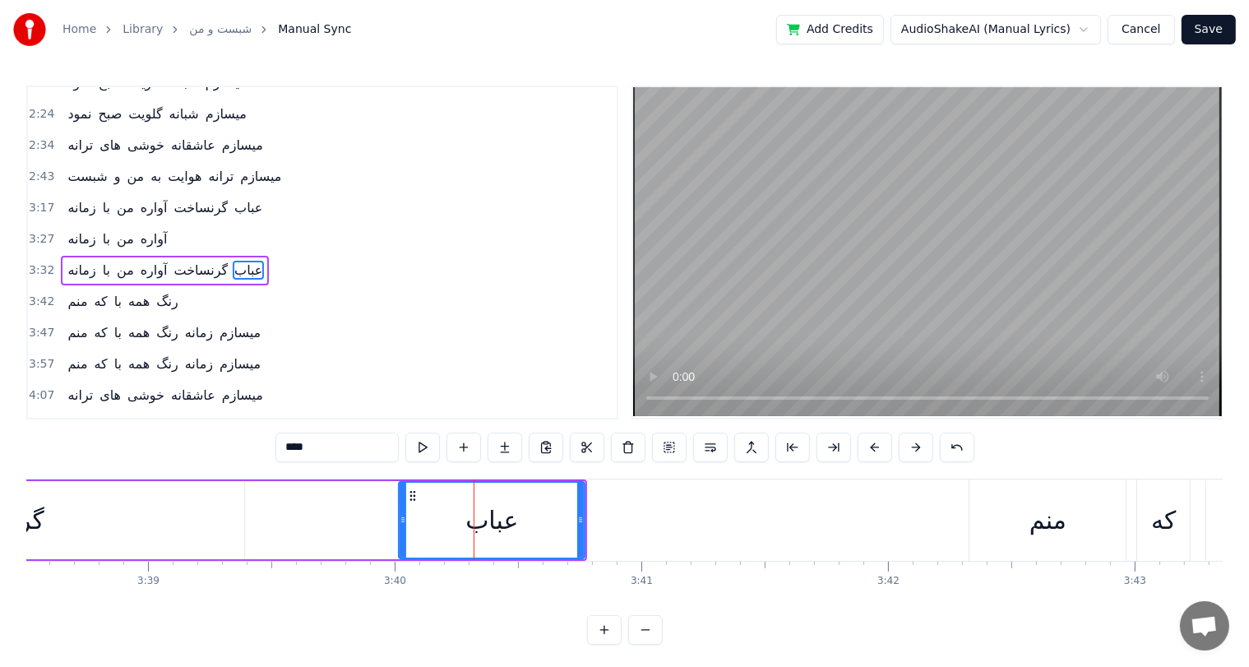
scroll to position [333, 0]
drag, startPoint x: 403, startPoint y: 512, endPoint x: 345, endPoint y: 517, distance: 57.8
click at [345, 517] on div at bounding box center [348, 520] width 7 height 75
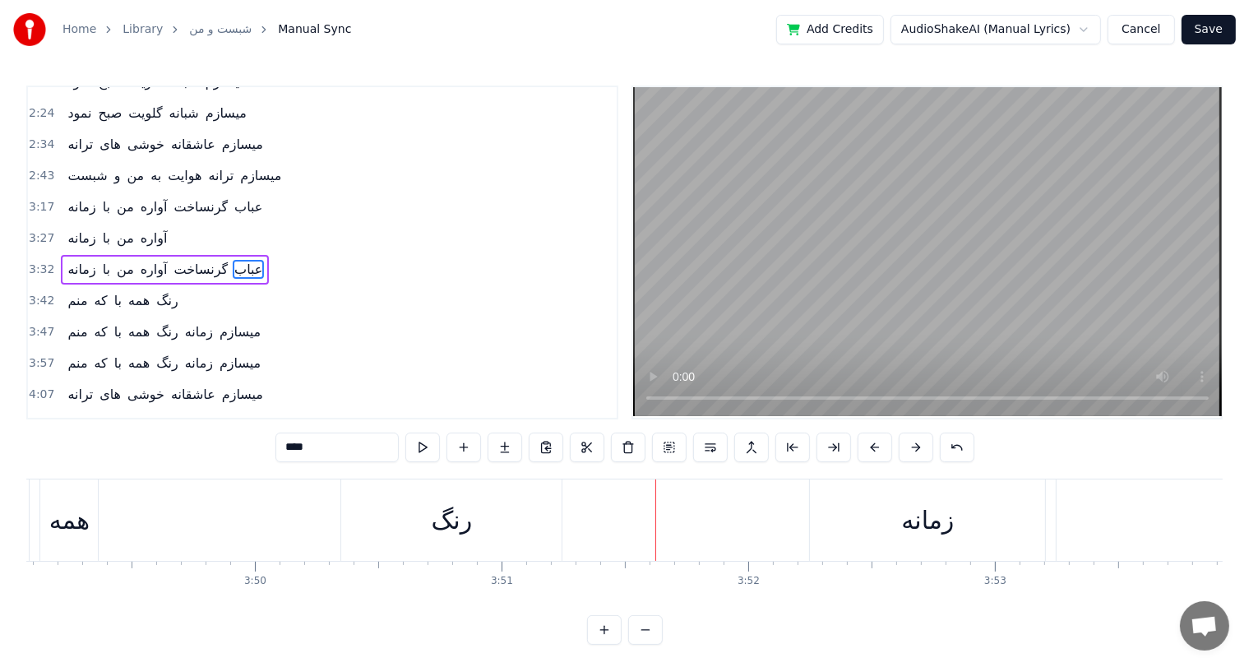
scroll to position [0, 56489]
click at [447, 520] on div "رنگ" at bounding box center [458, 519] width 41 height 37
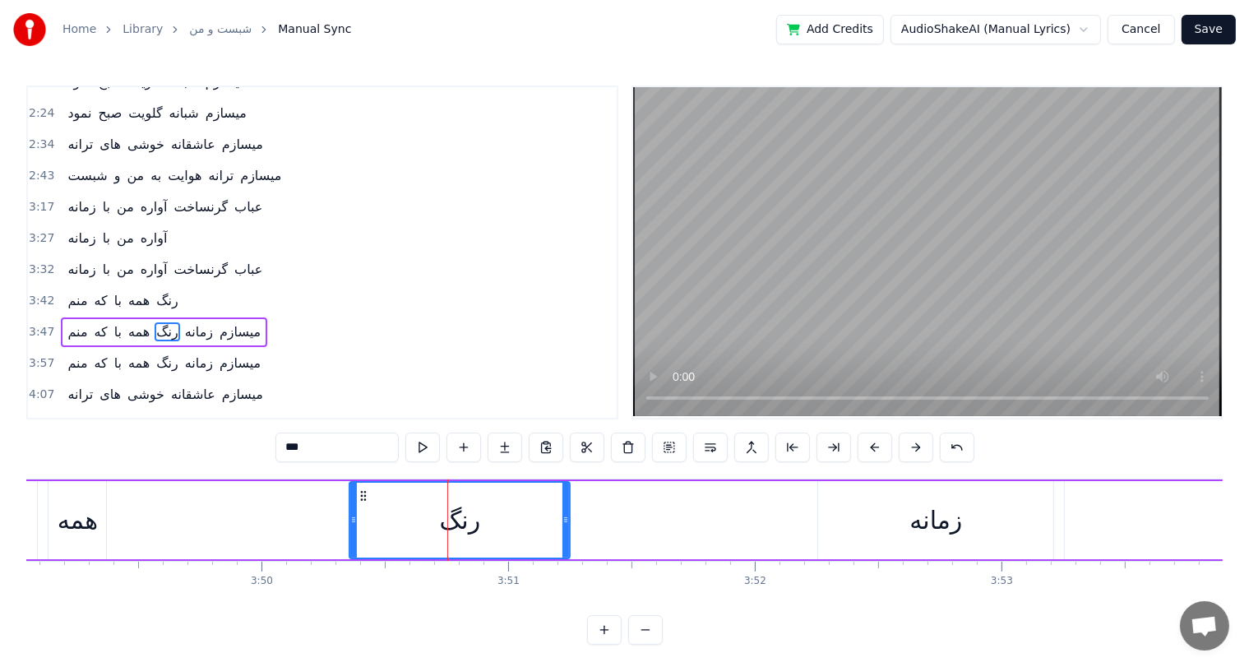
scroll to position [335, 0]
drag, startPoint x: 352, startPoint y: 519, endPoint x: 312, endPoint y: 520, distance: 39.5
click at [312, 520] on icon at bounding box center [314, 519] width 7 height 13
drag, startPoint x: 312, startPoint y: 520, endPoint x: 284, endPoint y: 523, distance: 28.9
click at [284, 523] on icon at bounding box center [285, 519] width 7 height 13
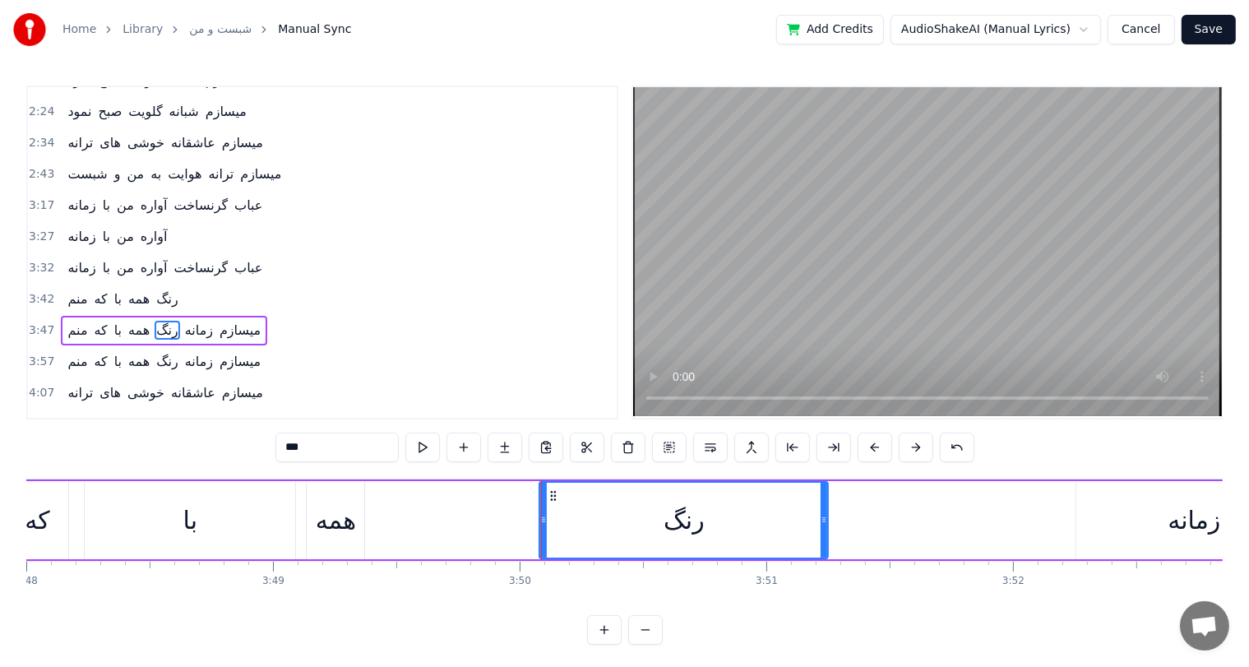
scroll to position [0, 56230]
click at [356, 524] on div "همه" at bounding box center [337, 519] width 40 height 37
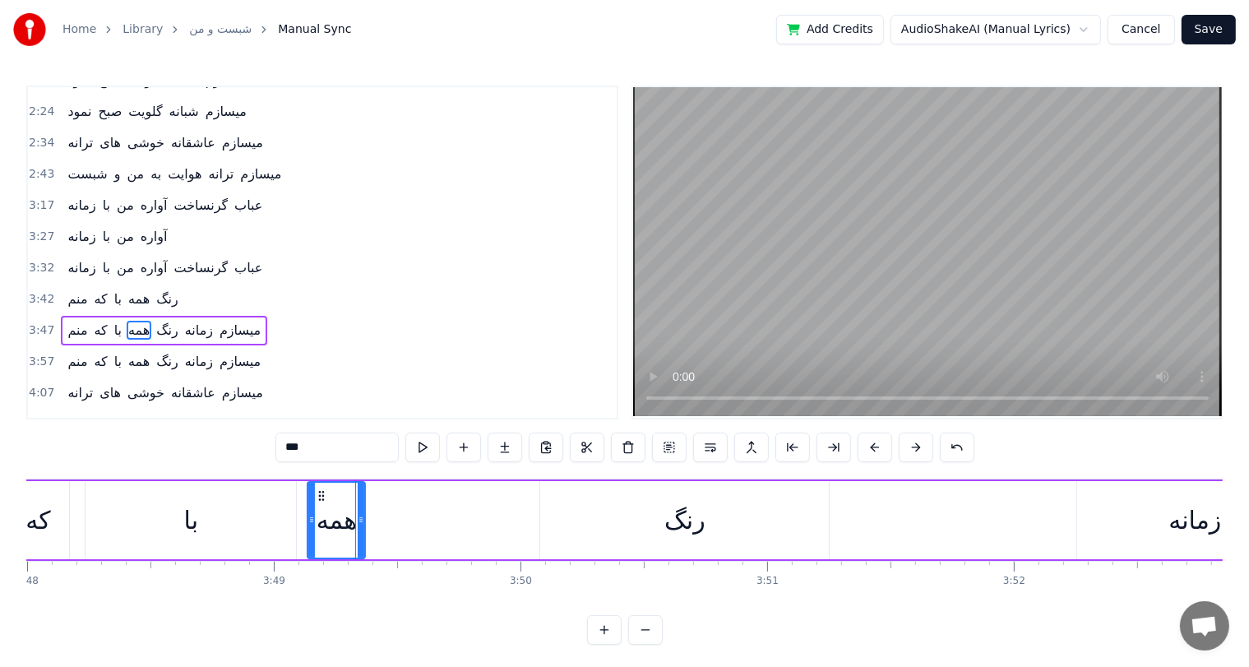
click at [365, 517] on div "همه" at bounding box center [336, 520] width 59 height 78
drag, startPoint x: 362, startPoint y: 518, endPoint x: 397, endPoint y: 520, distance: 35.4
click at [393, 520] on icon at bounding box center [389, 519] width 7 height 13
click at [191, 523] on div "با" at bounding box center [191, 519] width 15 height 37
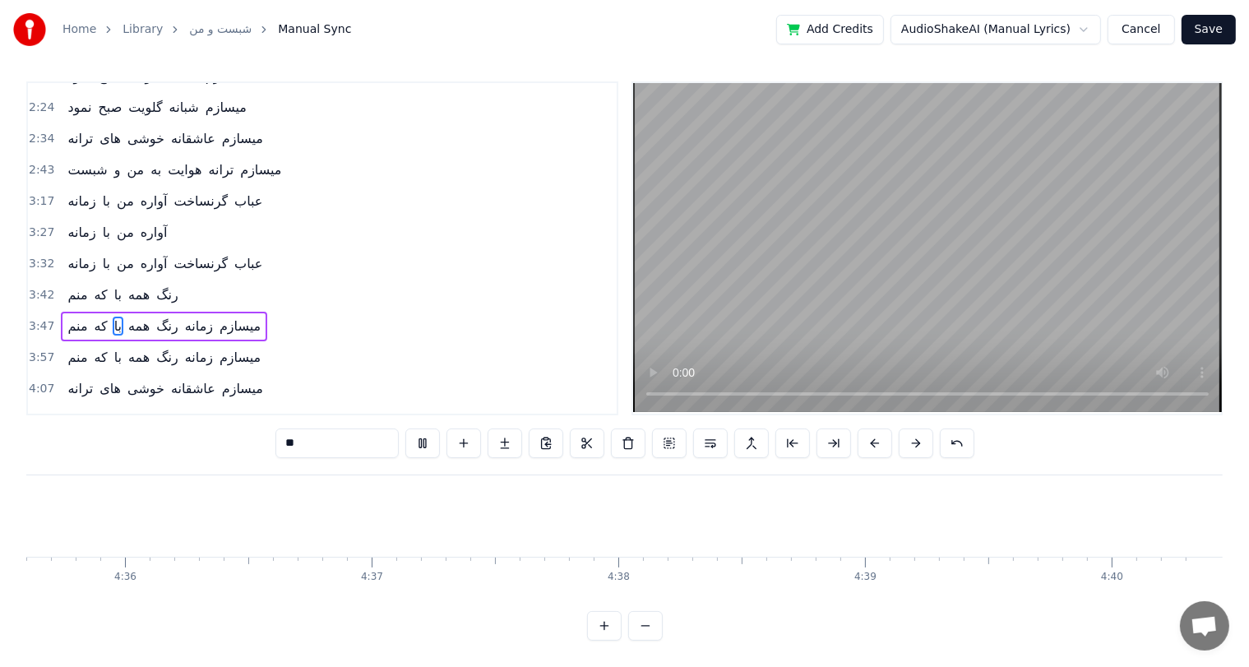
scroll to position [0, 67970]
click at [178, 410] on span "هوابت" at bounding box center [184, 419] width 37 height 19
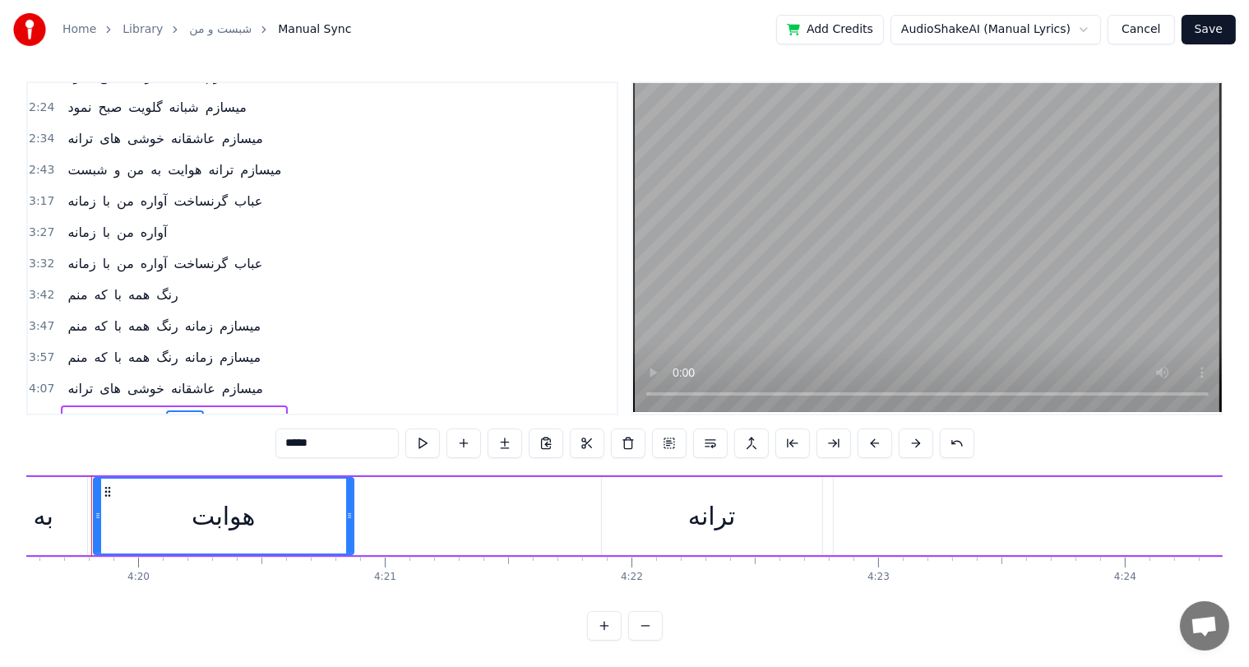
scroll to position [0, 63993]
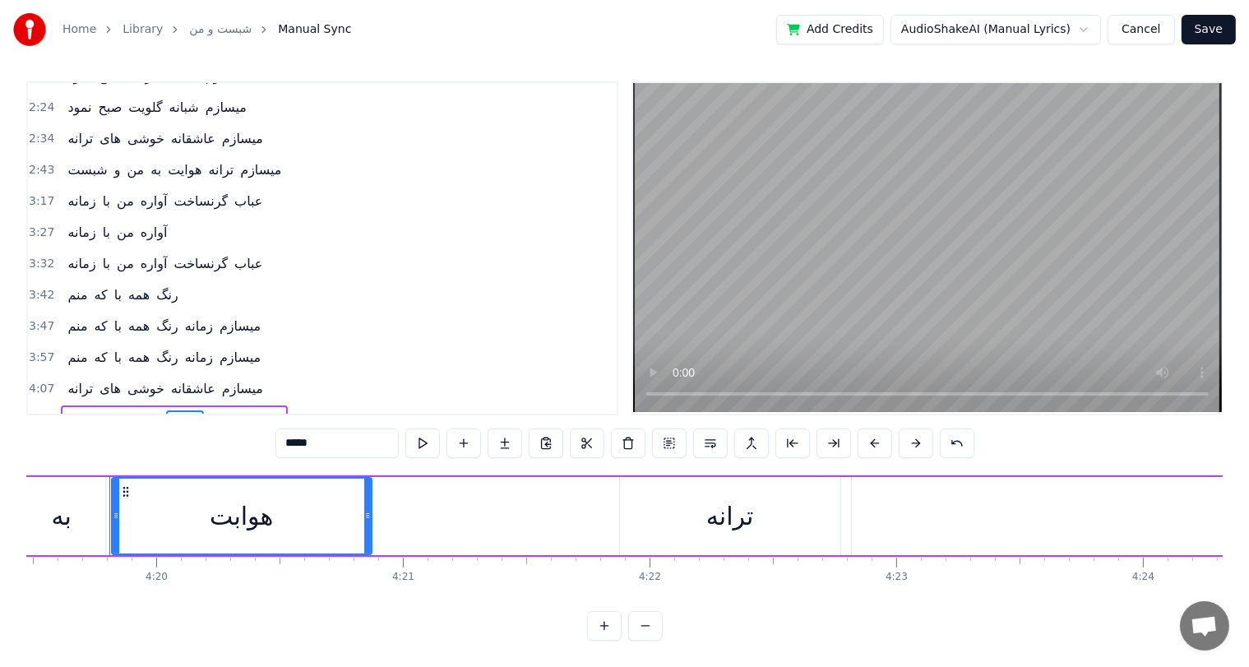
click at [302, 431] on input "*****" at bounding box center [336, 443] width 123 height 30
type input "*****"
click at [1213, 29] on button "Save" at bounding box center [1208, 30] width 54 height 30
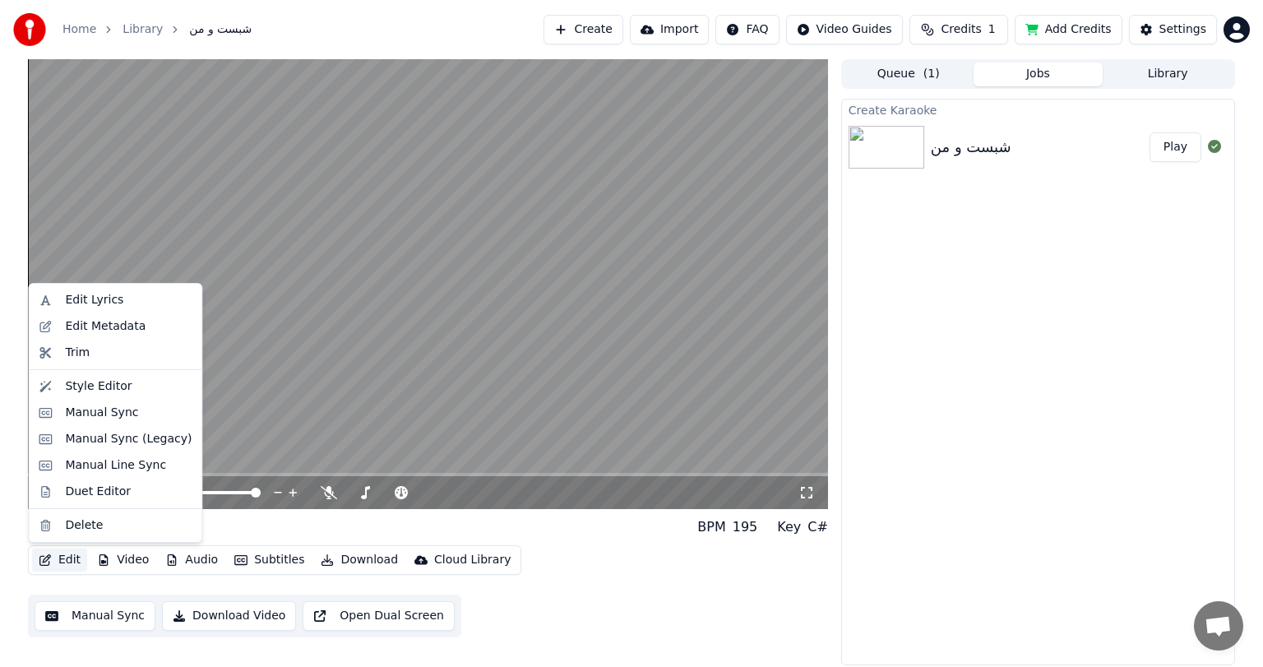
click at [57, 557] on button "Edit" at bounding box center [59, 559] width 55 height 23
click at [100, 329] on div "Edit Metadata" at bounding box center [105, 326] width 81 height 16
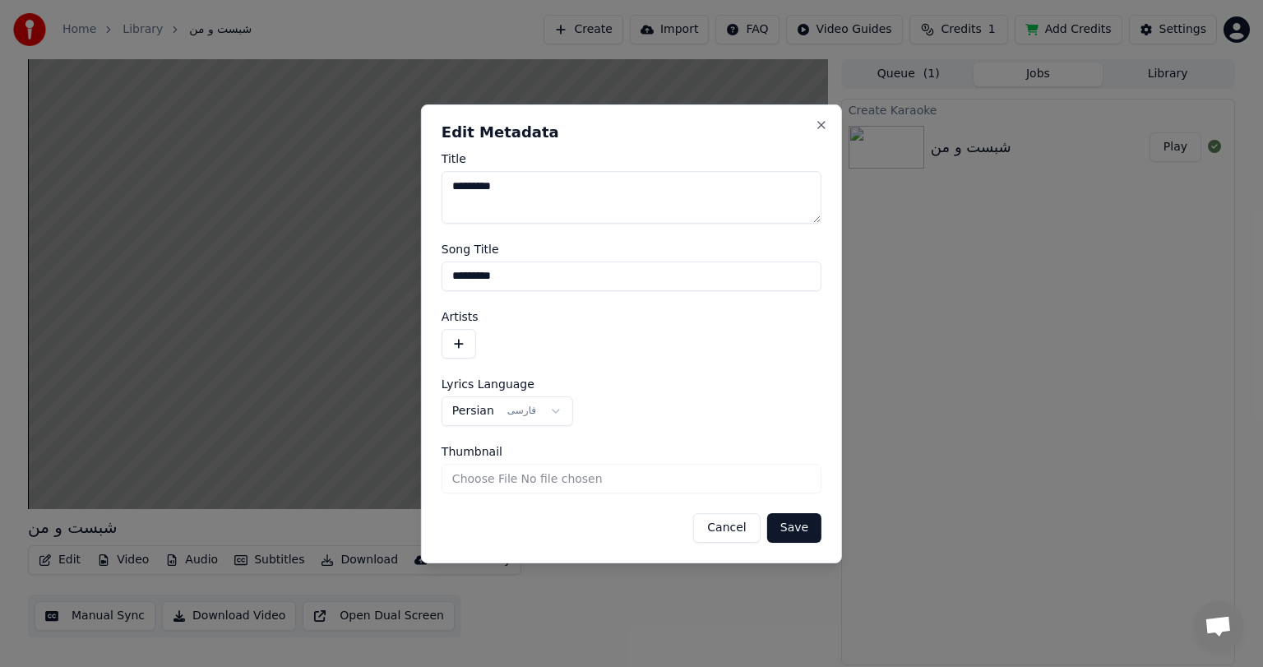
click at [460, 343] on button "button" at bounding box center [458, 344] width 35 height 30
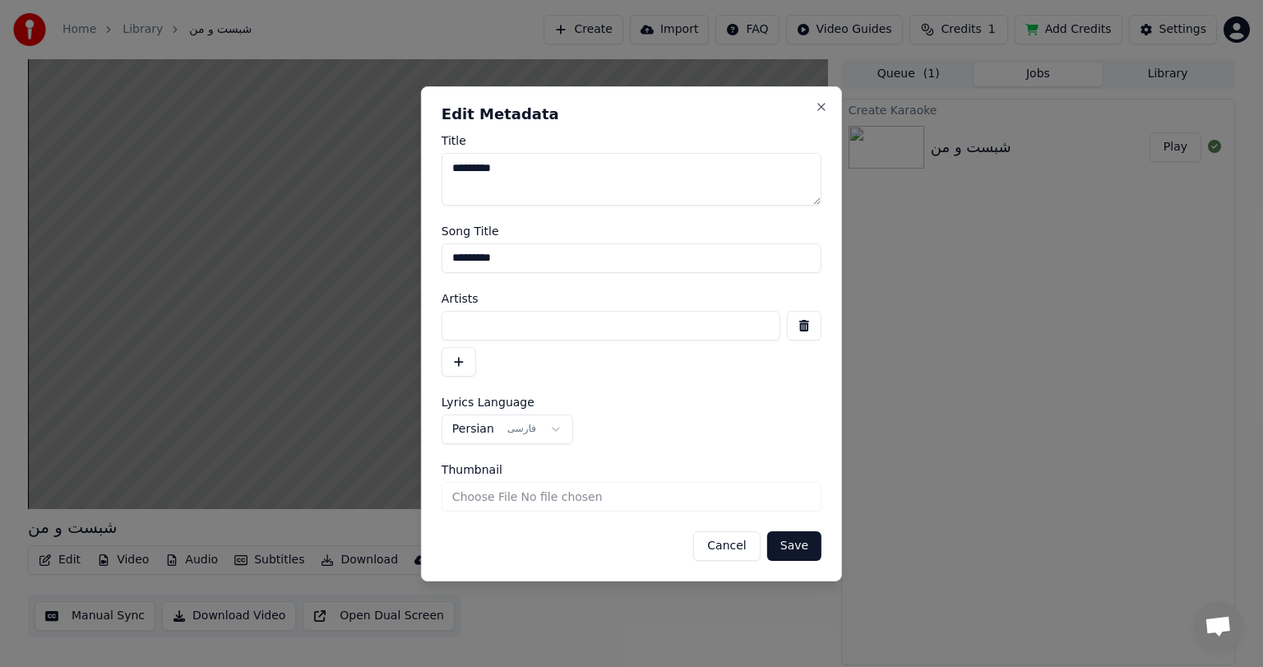
click at [497, 324] on input at bounding box center [610, 326] width 339 height 30
paste input "*********"
type input "*********"
click at [796, 542] on button "Save" at bounding box center [794, 546] width 54 height 30
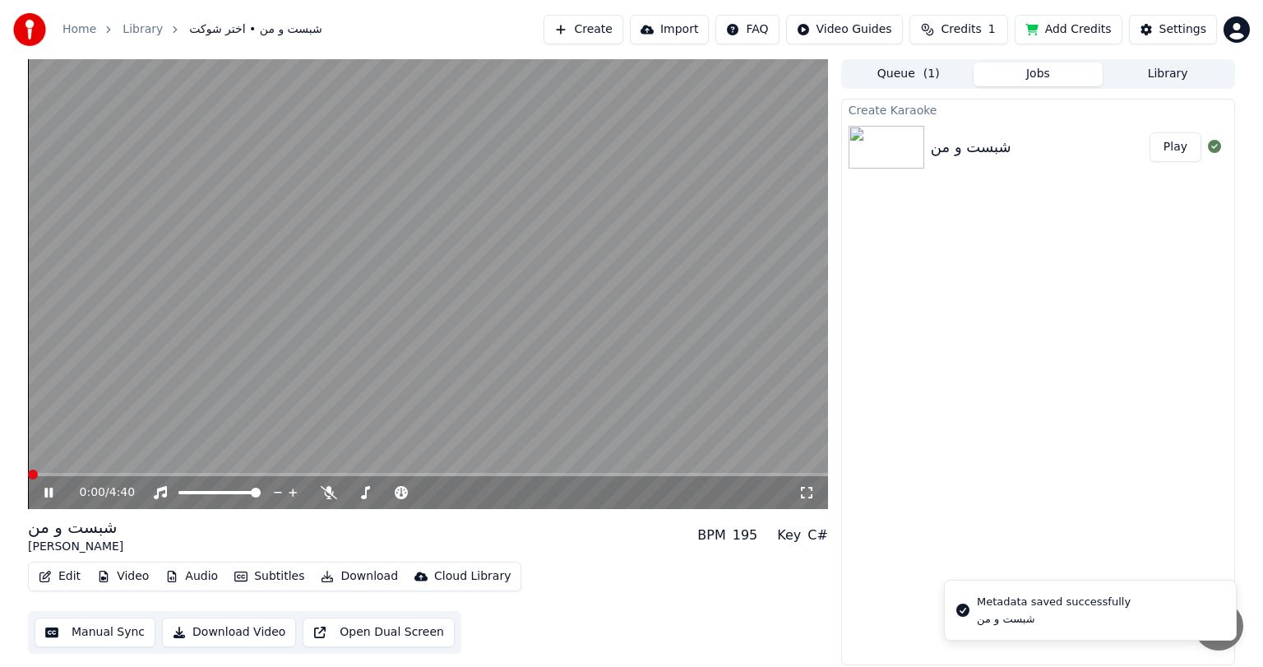
click at [28, 476] on span at bounding box center [28, 474] width 0 height 3
click at [41, 496] on icon at bounding box center [60, 492] width 39 height 13
click at [230, 630] on button "Download Video" at bounding box center [229, 632] width 134 height 30
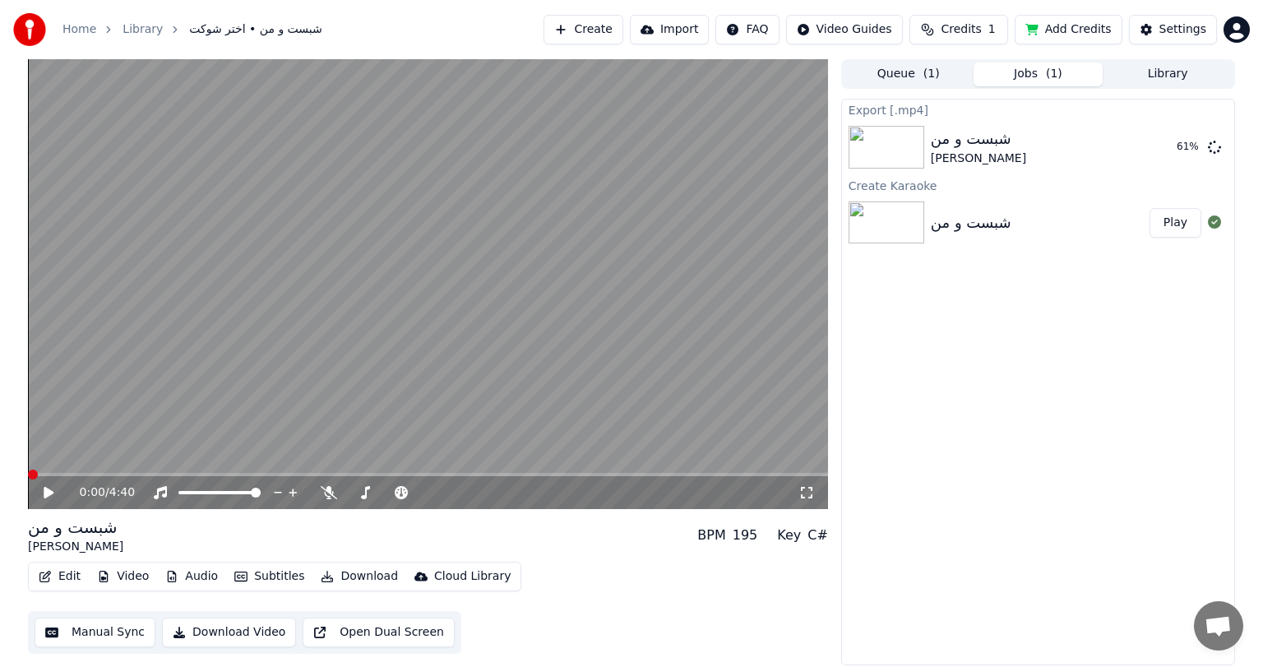
click at [28, 471] on span at bounding box center [33, 474] width 10 height 10
